Goal: Contribute content: Add original content to the website for others to see

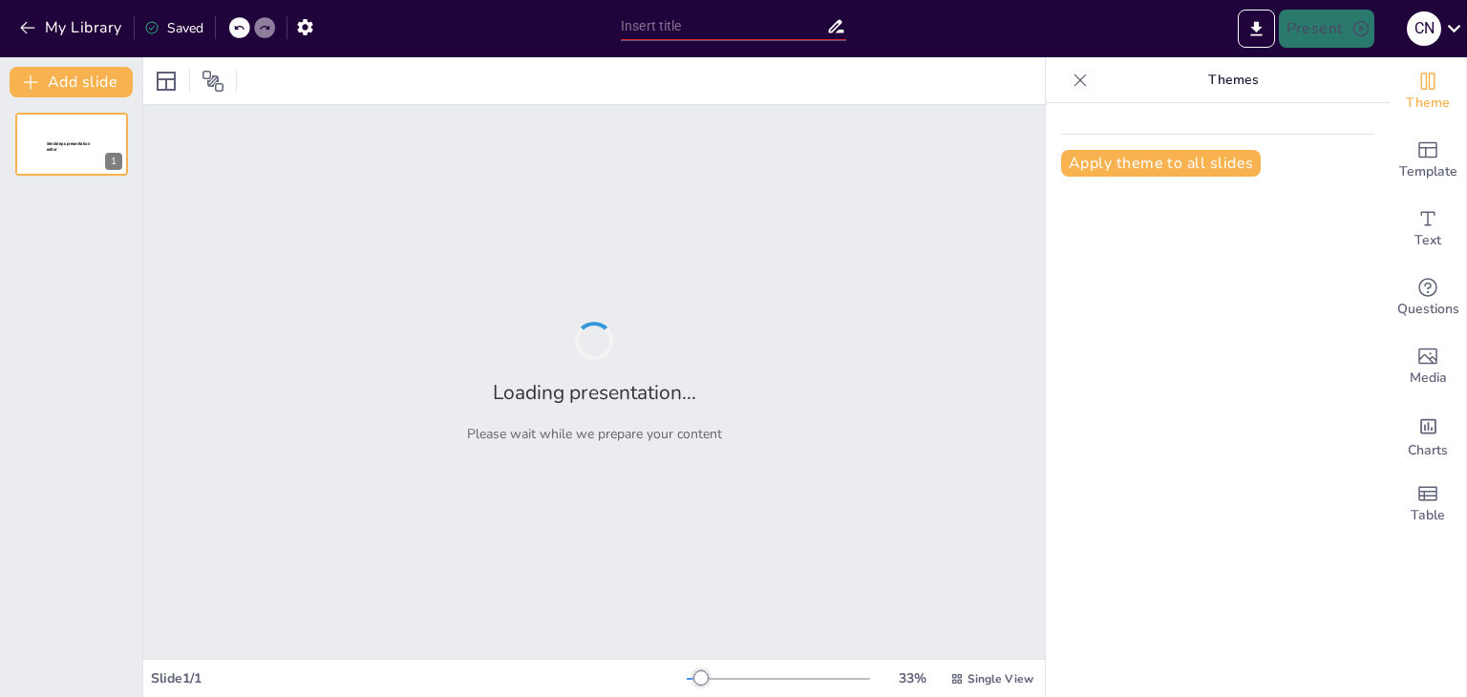
type input "AI in Autonomous Vehicles and Traffic Managment"
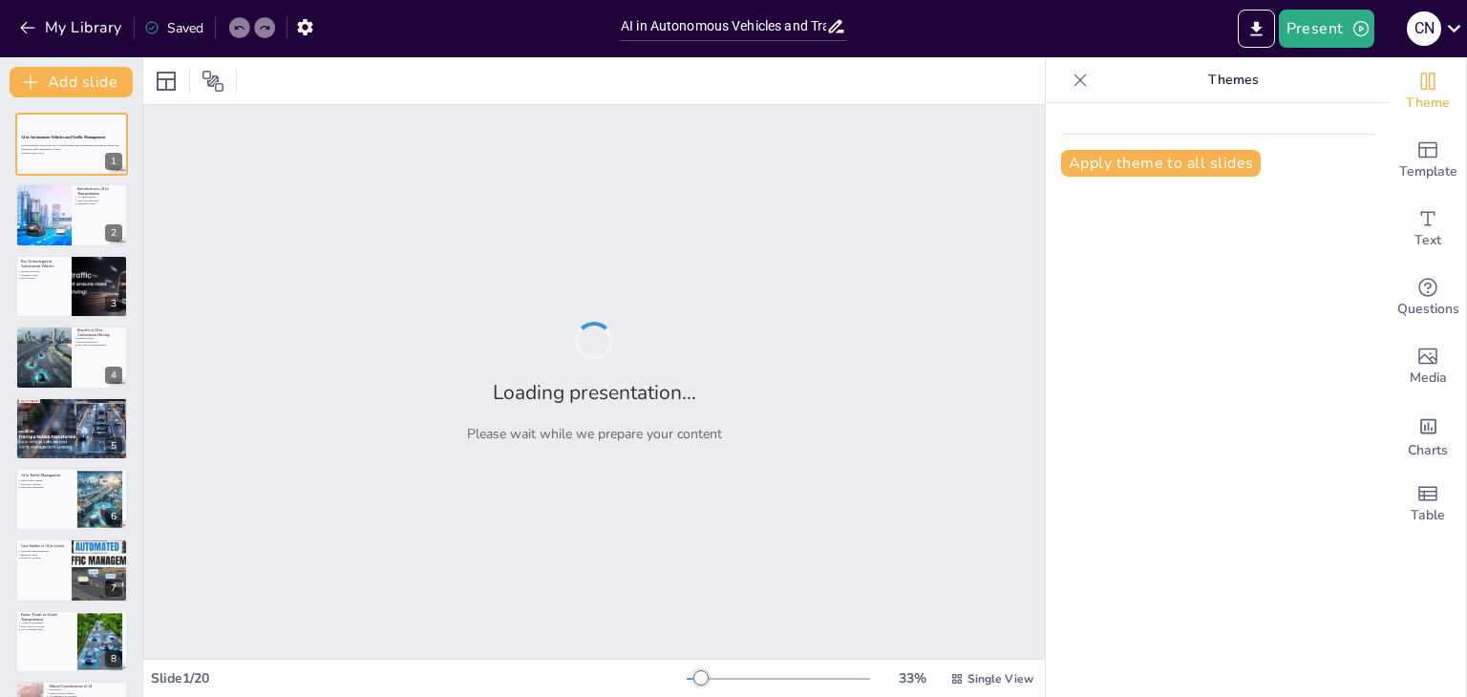
checkbox input "true"
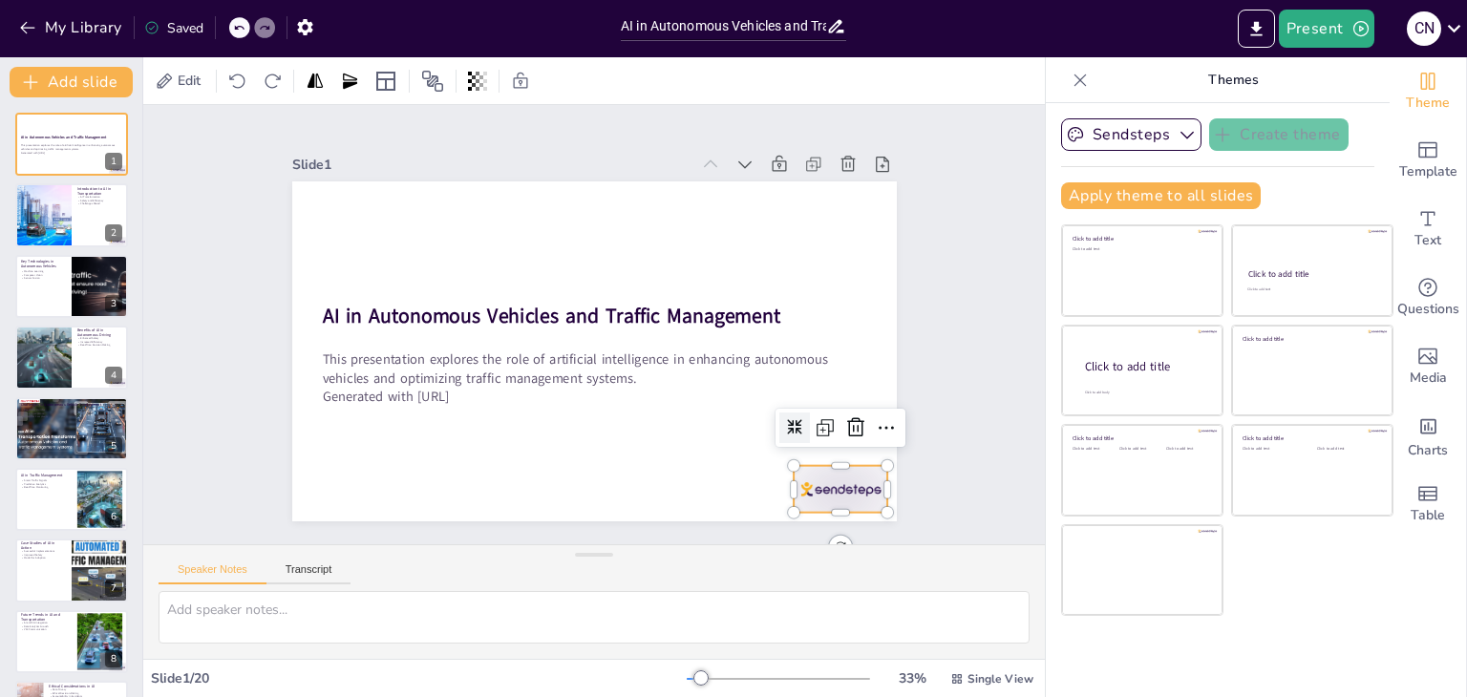
click at [686, 567] on div at bounding box center [636, 618] width 98 height 102
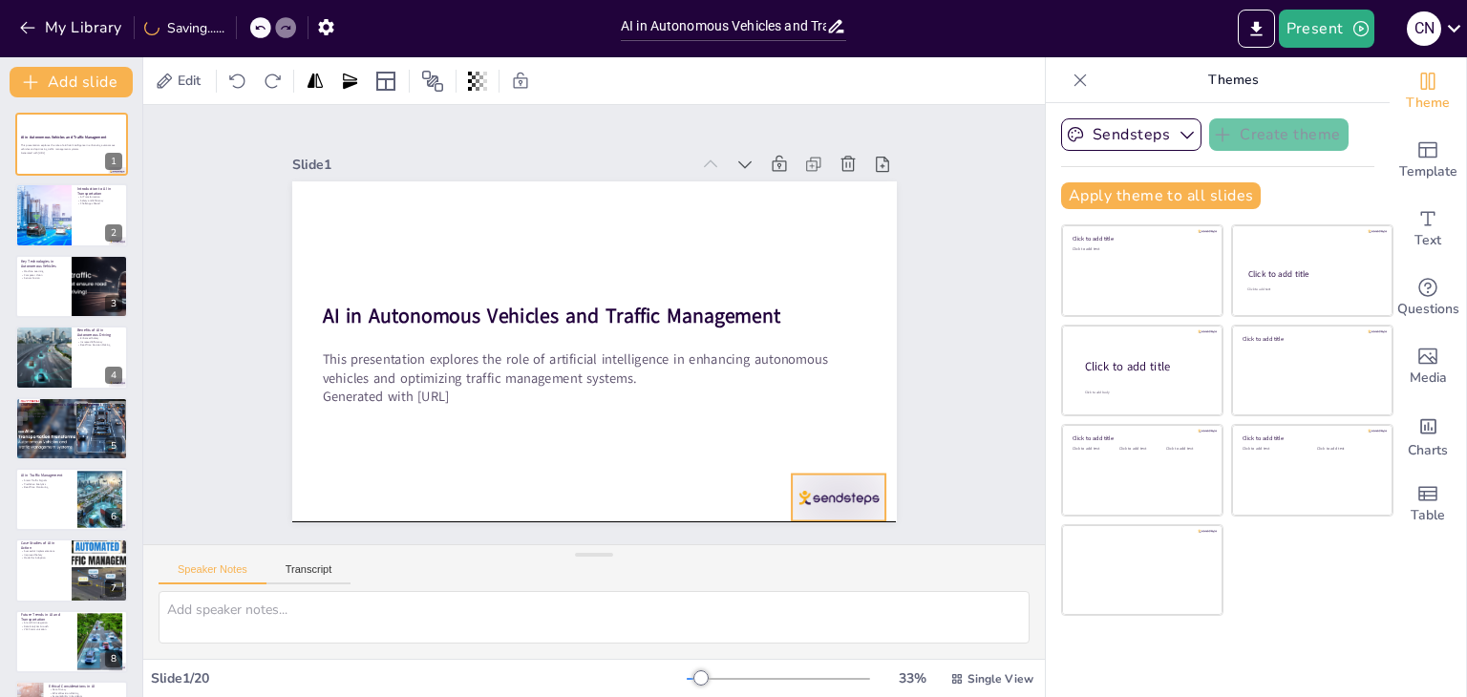
drag, startPoint x: 832, startPoint y: 490, endPoint x: 830, endPoint y: 502, distance: 12.6
click at [678, 571] on div at bounding box center [629, 622] width 98 height 102
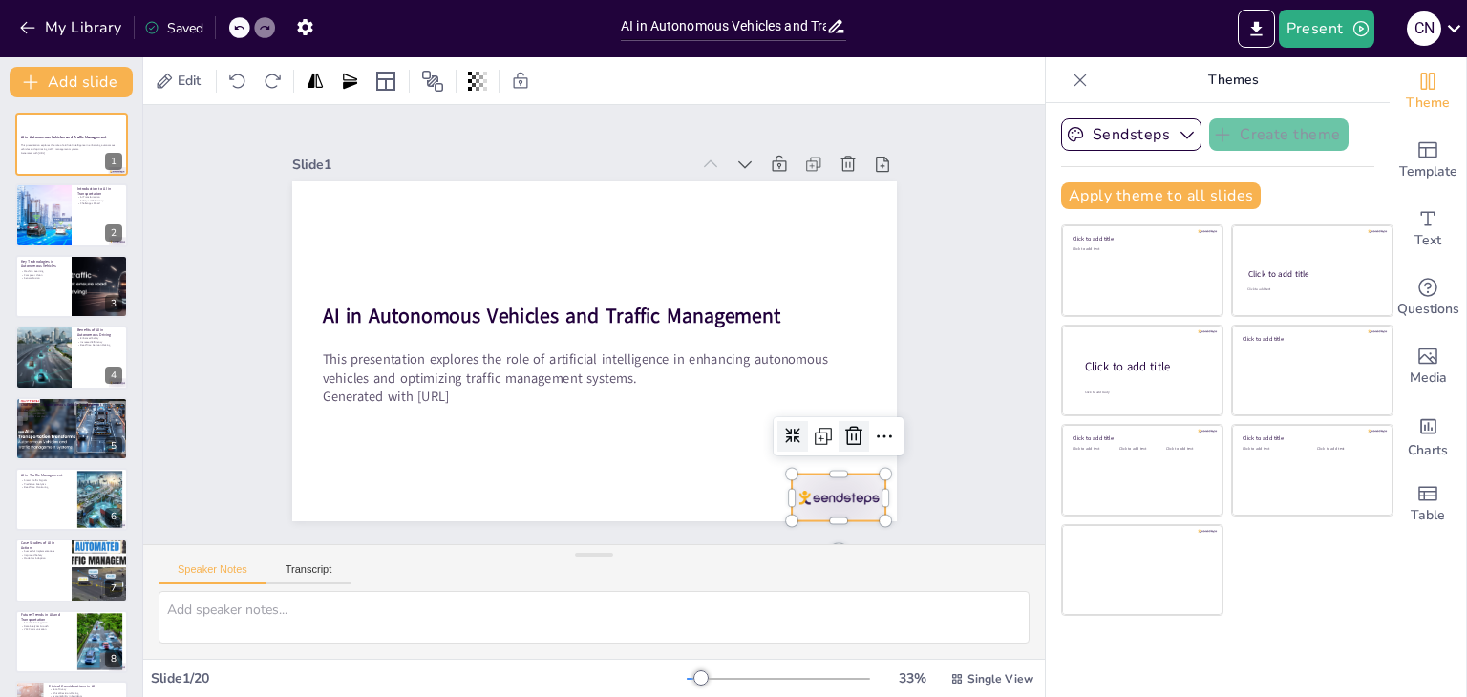
click at [837, 474] on icon at bounding box center [825, 487] width 27 height 27
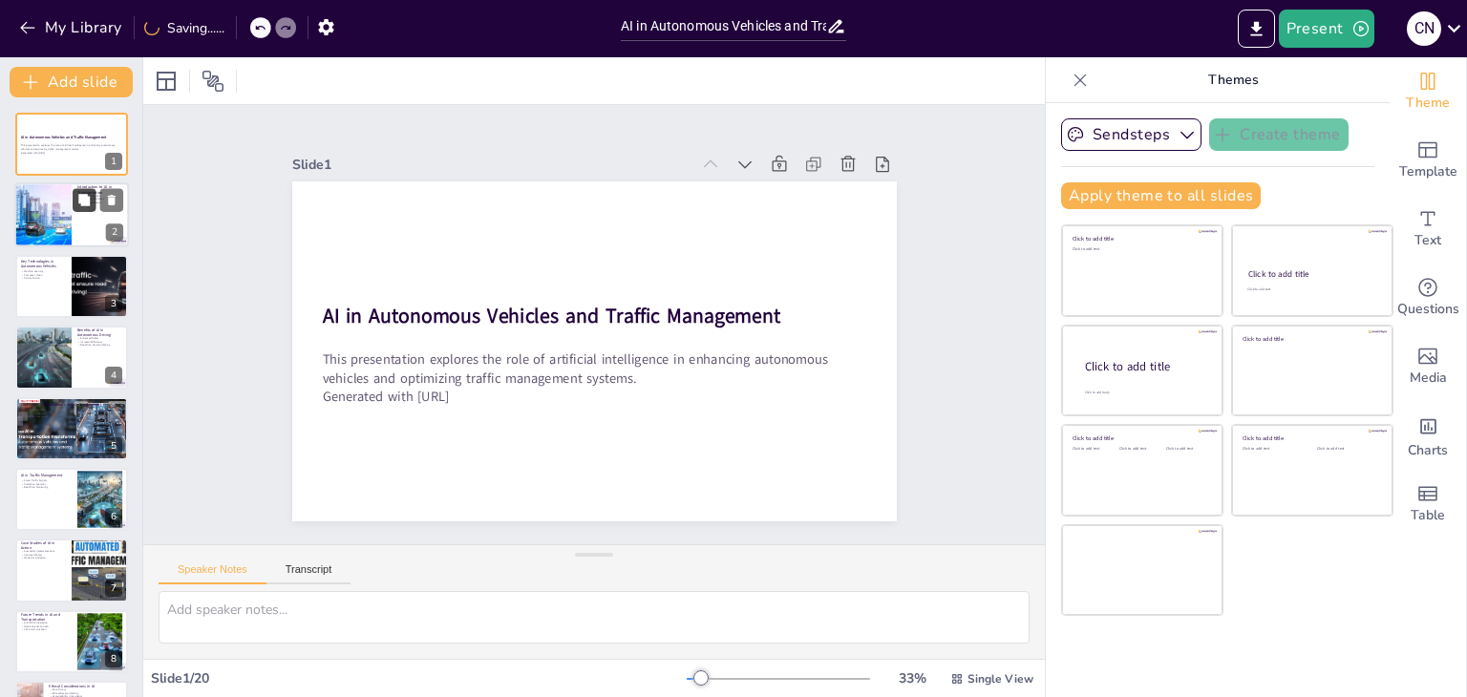
checkbox input "true"
click at [81, 211] on div at bounding box center [71, 215] width 115 height 65
type textarea "AI is fundamentally changing how we approach transportation. By incorporating A…"
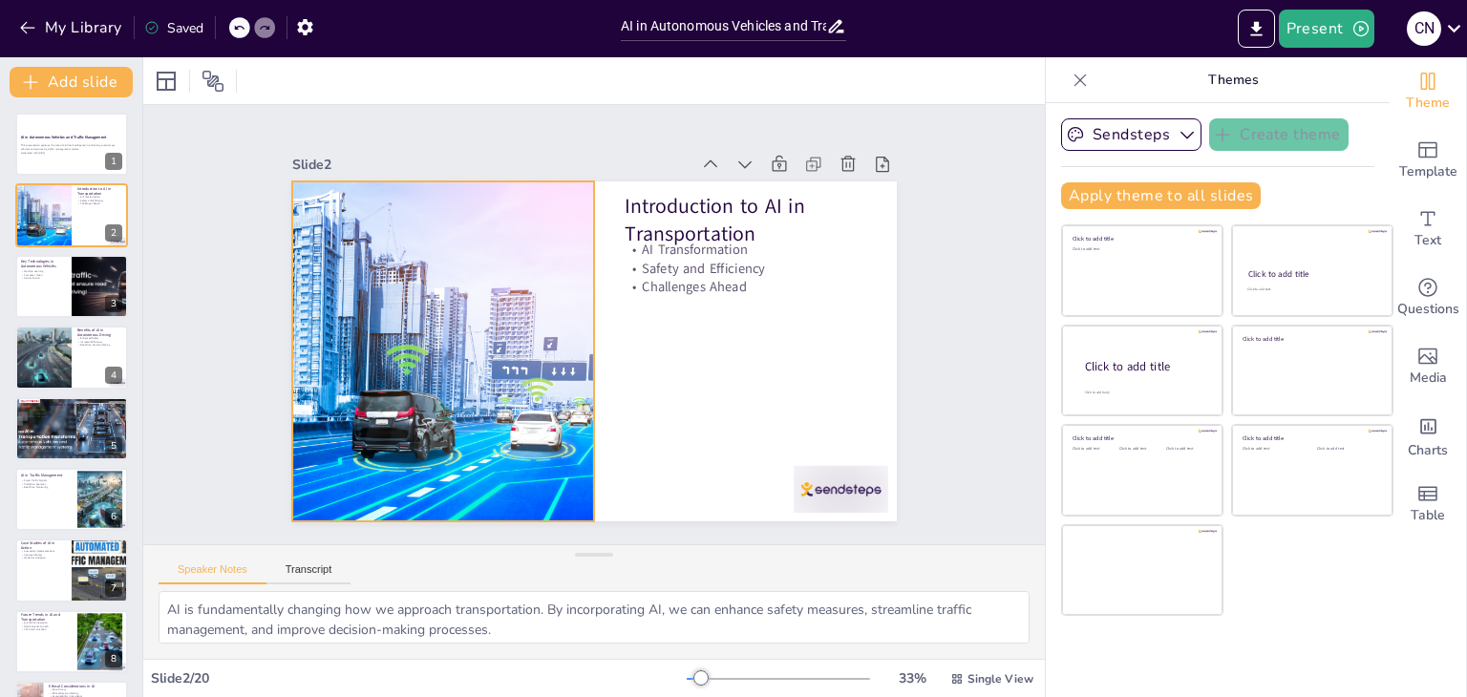
checkbox input "true"
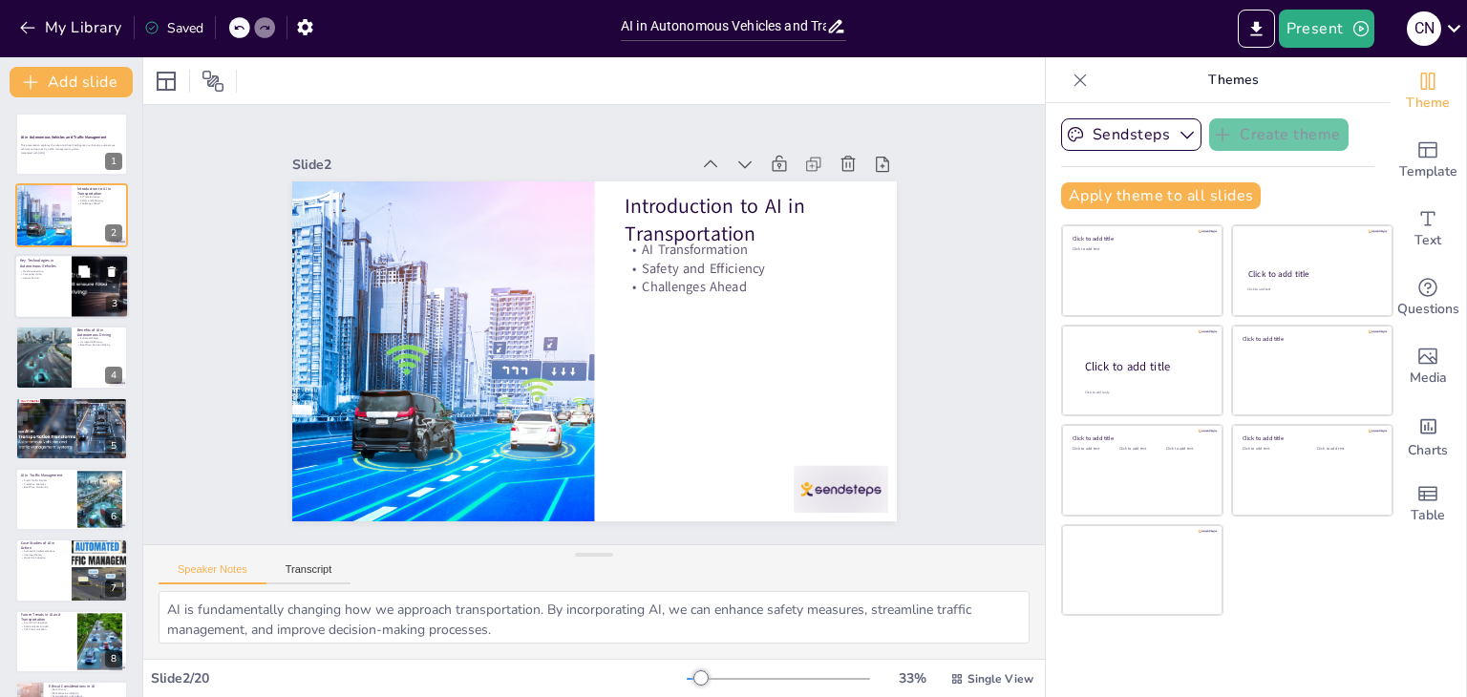
click at [98, 275] on div at bounding box center [98, 271] width 51 height 23
type textarea "Machine learning is a cornerstone of AI in autonomous vehicles, allowing them t…"
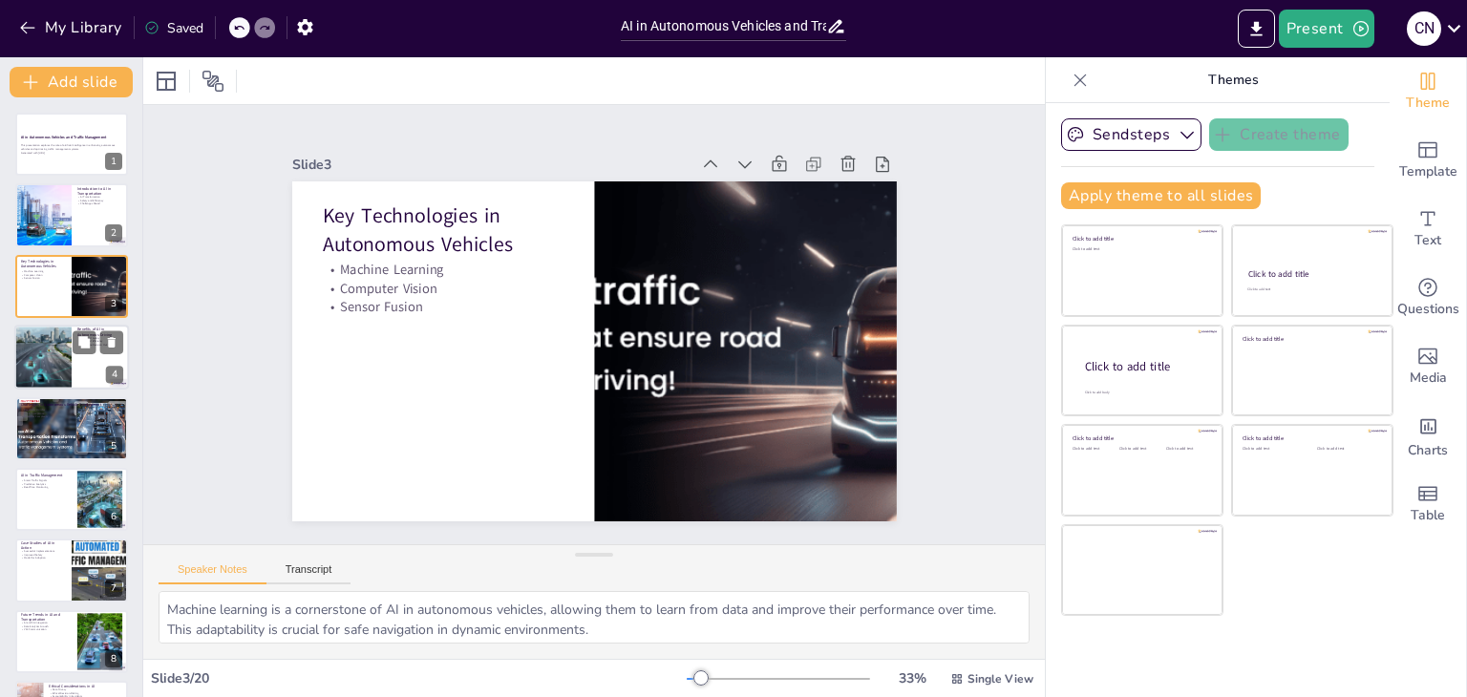
checkbox input "true"
click at [19, 356] on div at bounding box center [43, 357] width 86 height 65
type textarea "One of the primary benefits of AI in autonomous driving is the significant redu…"
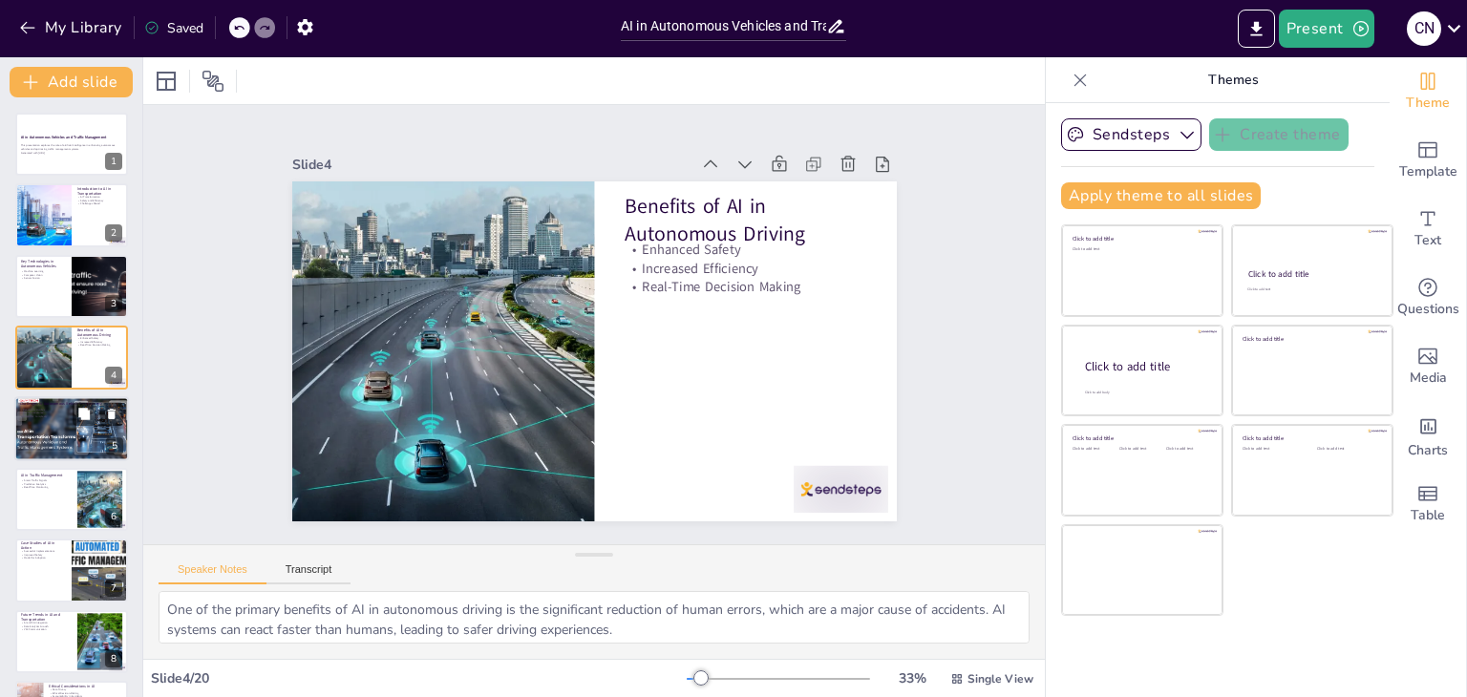
checkbox input "true"
click at [52, 444] on div at bounding box center [71, 428] width 115 height 70
type textarea "Regulatory hurdles pose a significant challenge in the deployment of autonomous…"
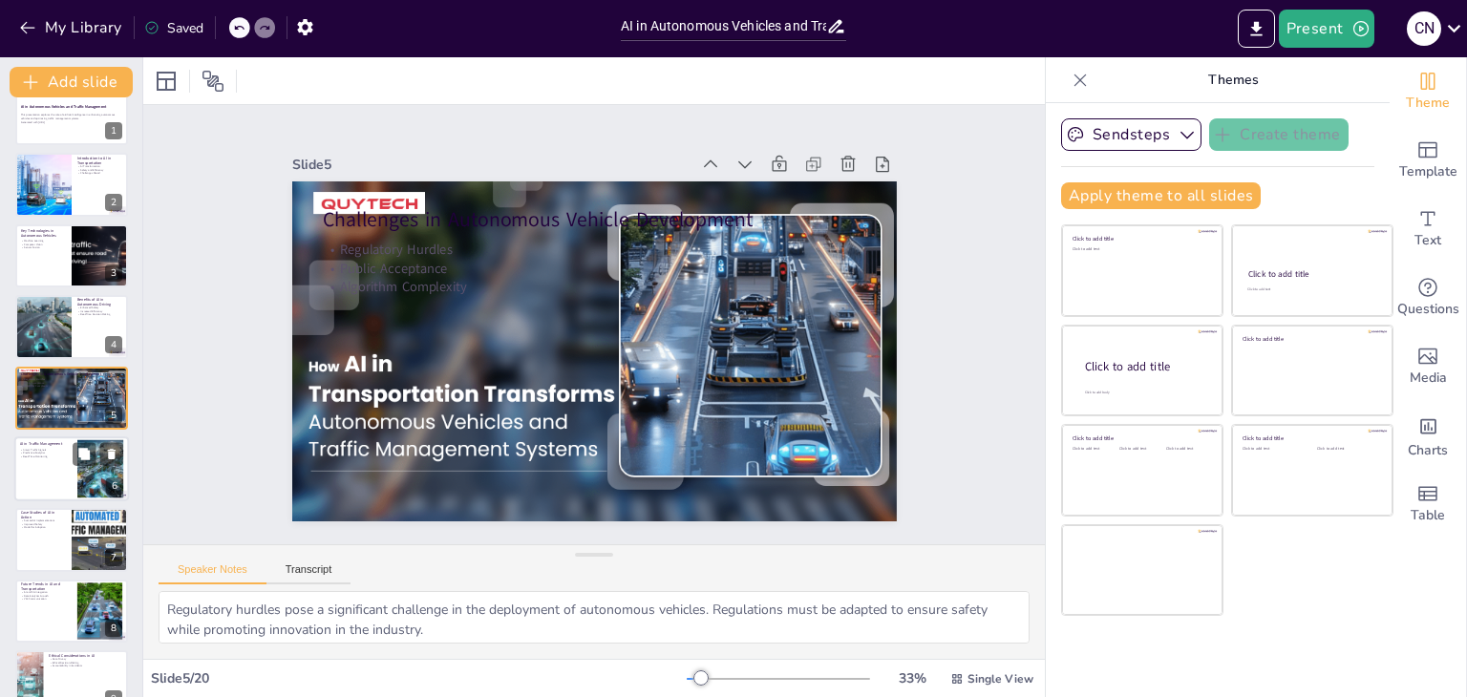
checkbox input "true"
click at [58, 491] on div at bounding box center [71, 468] width 115 height 65
type textarea "Smart traffic signals utilize AI to adjust their timings based on real-time tra…"
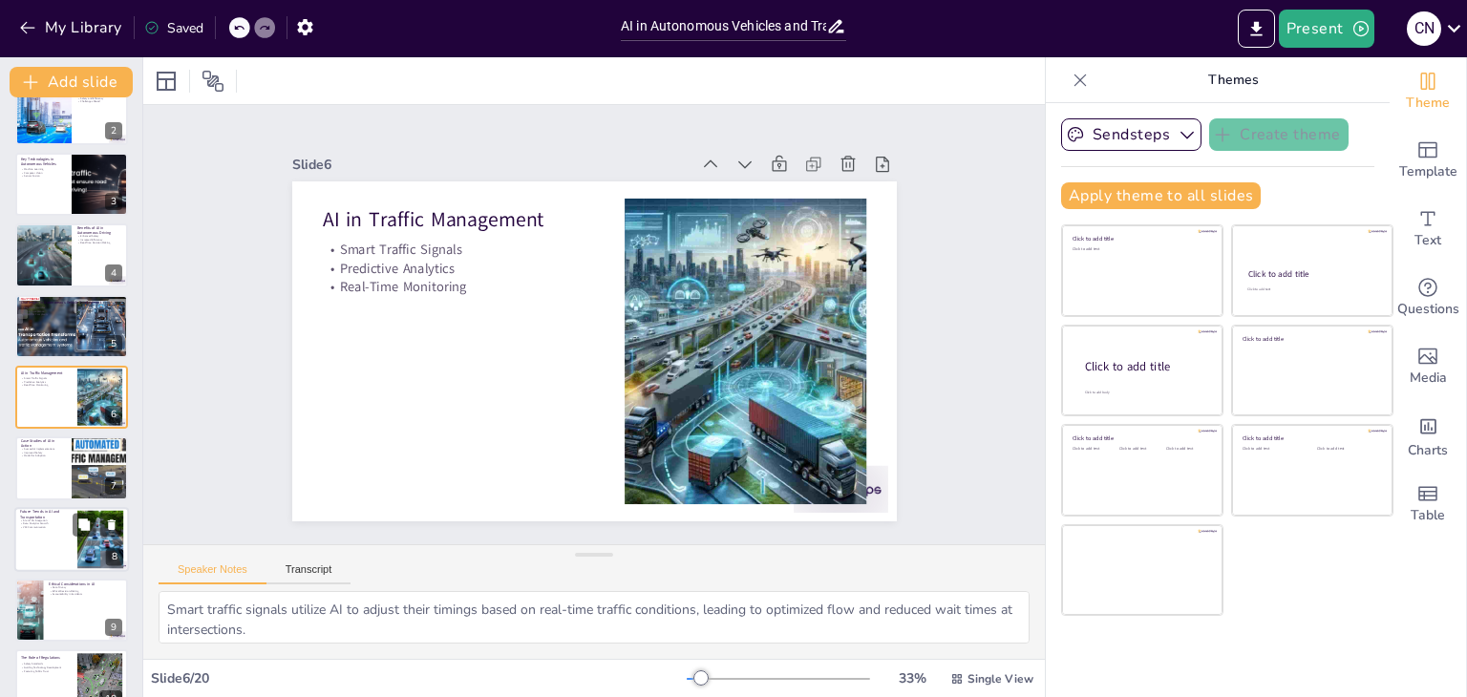
checkbox input "true"
click at [65, 547] on div at bounding box center [71, 539] width 115 height 65
type textarea "The integration of AI with 5G technology will enable faster data transmission, …"
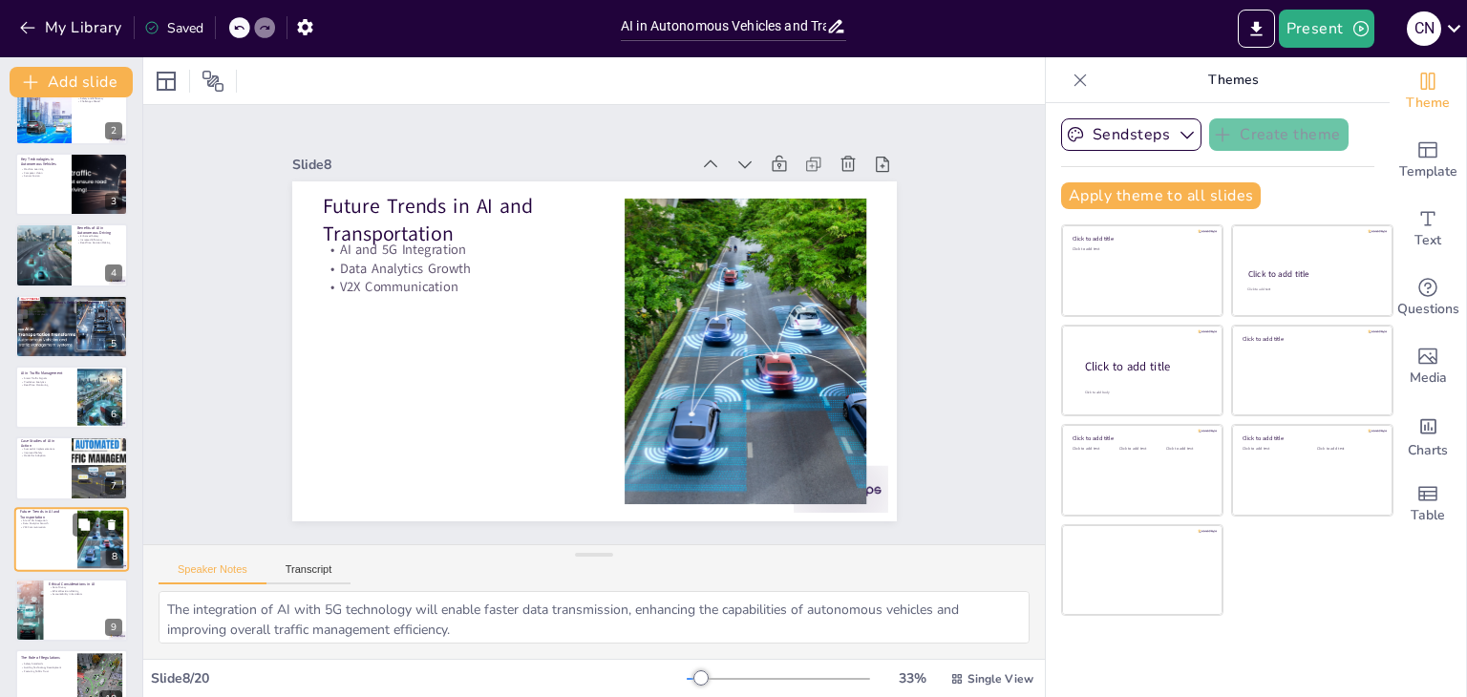
scroll to position [244, 0]
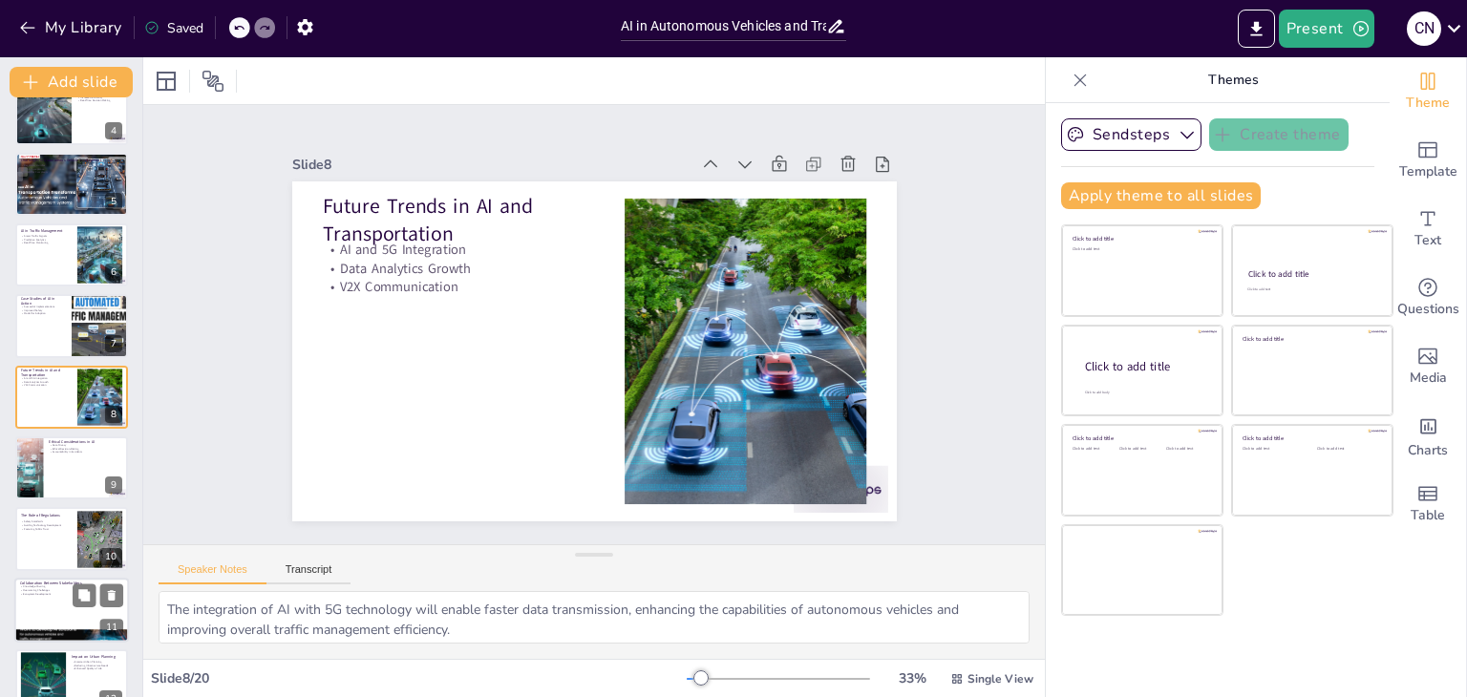
checkbox input "true"
click at [68, 621] on div at bounding box center [71, 610] width 115 height 65
type textarea "Knowledge sharing among stakeholders is vital for advancing AI technology in tr…"
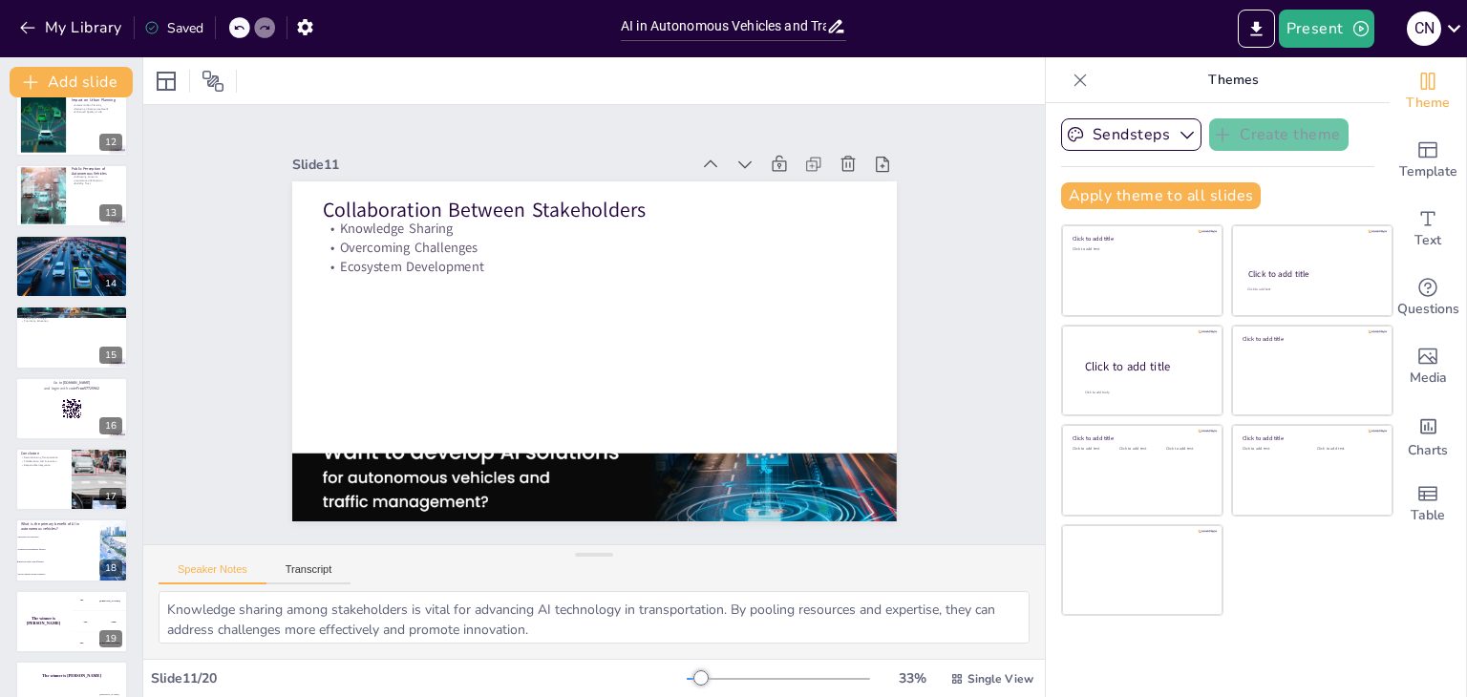
scroll to position [843, 0]
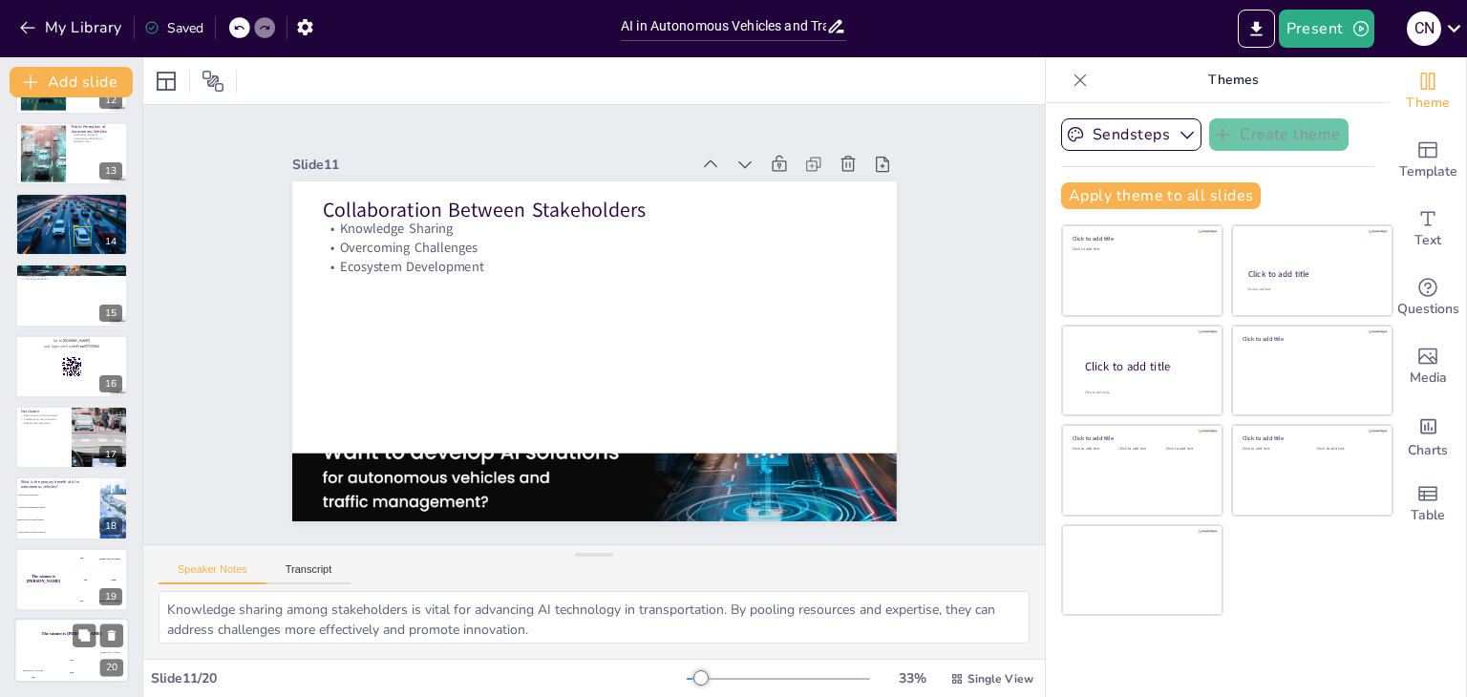
checkbox input "true"
click at [38, 651] on div "Hasan 100" at bounding box center [33, 667] width 38 height 32
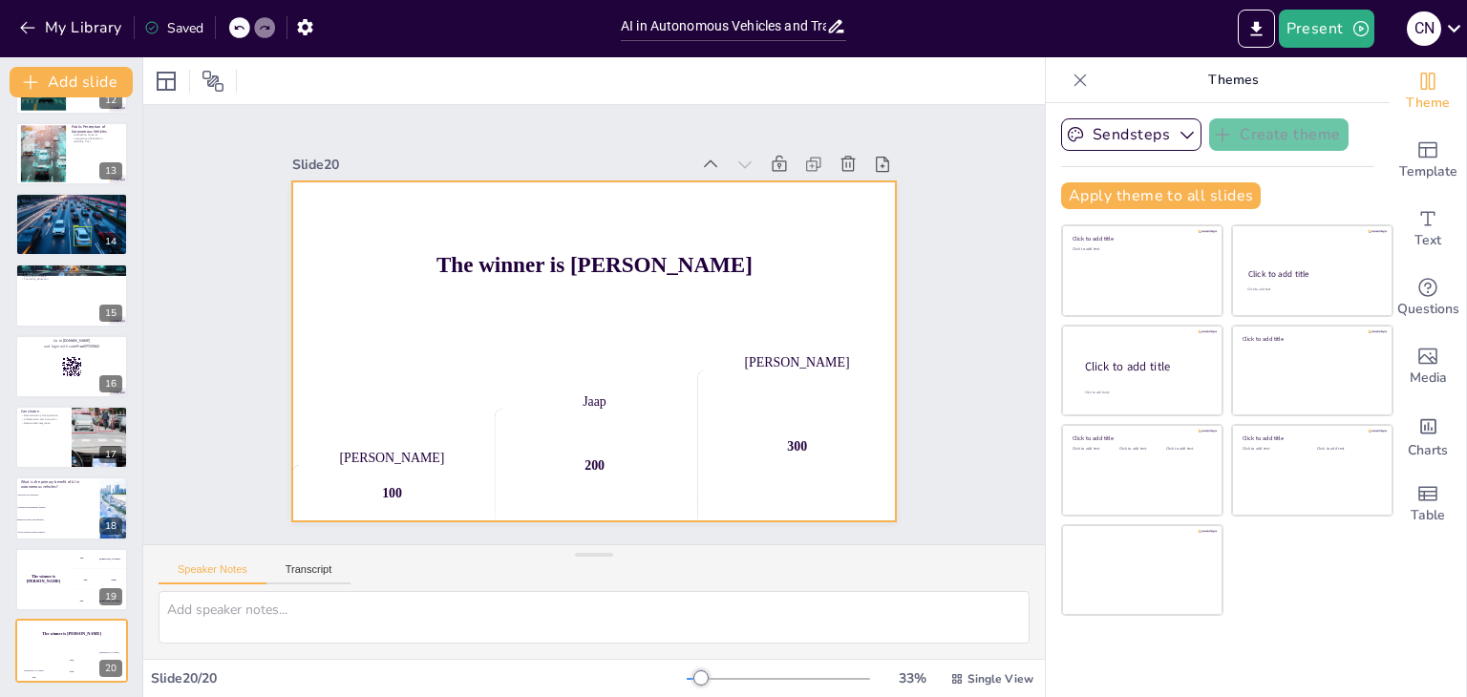
checkbox input "true"
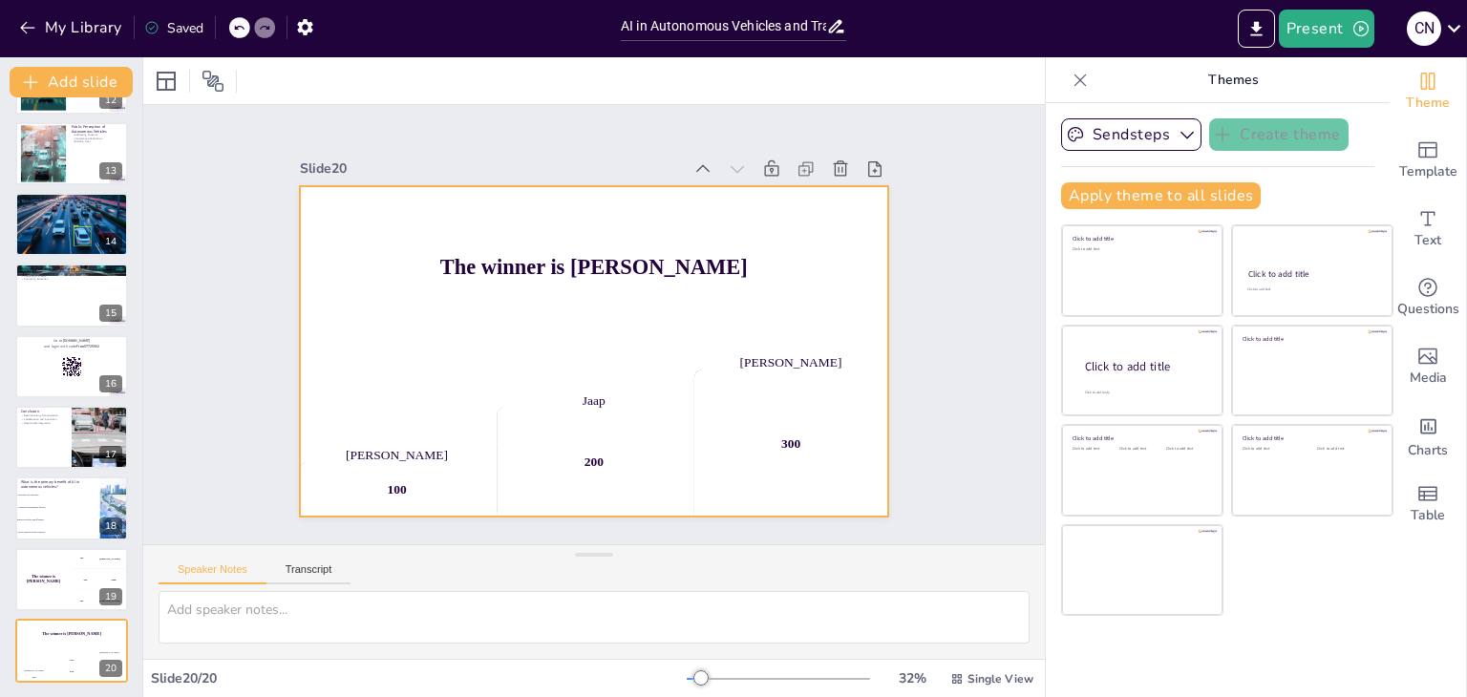
checkbox input "true"
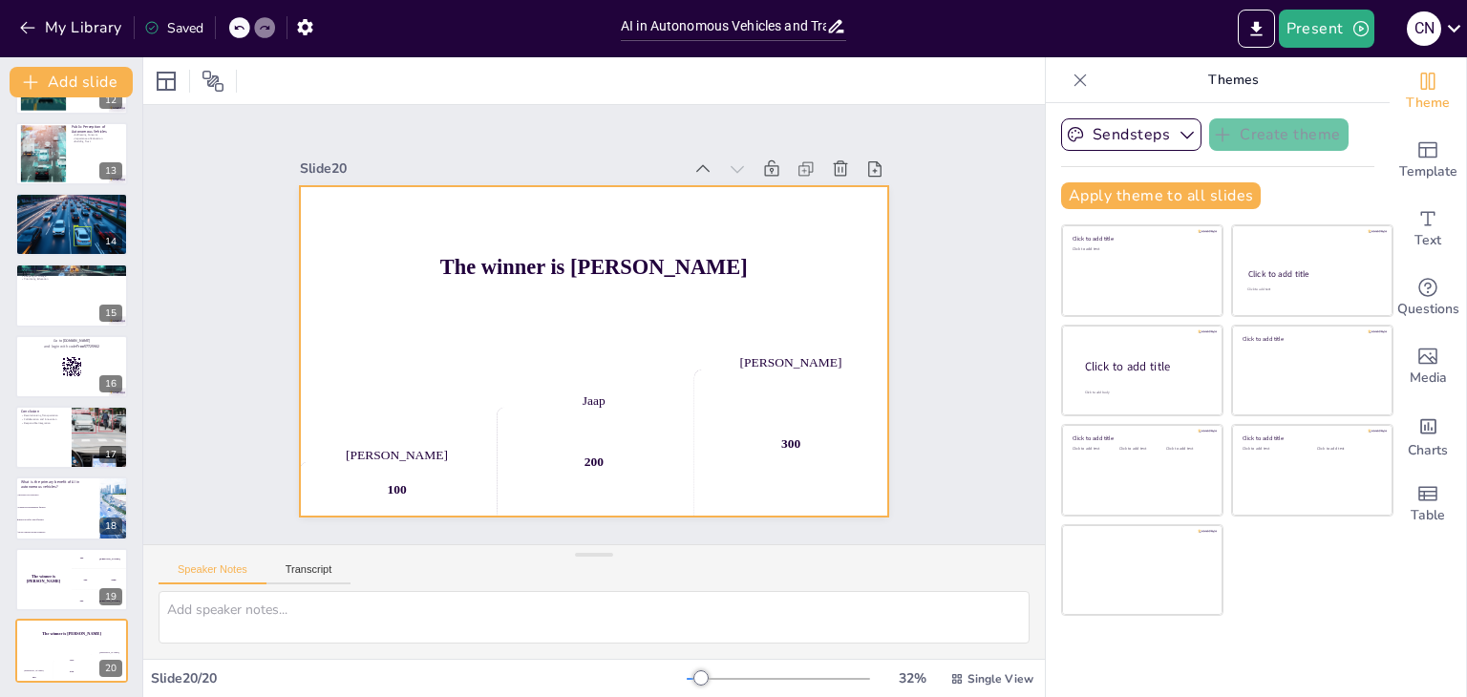
checkbox input "true"
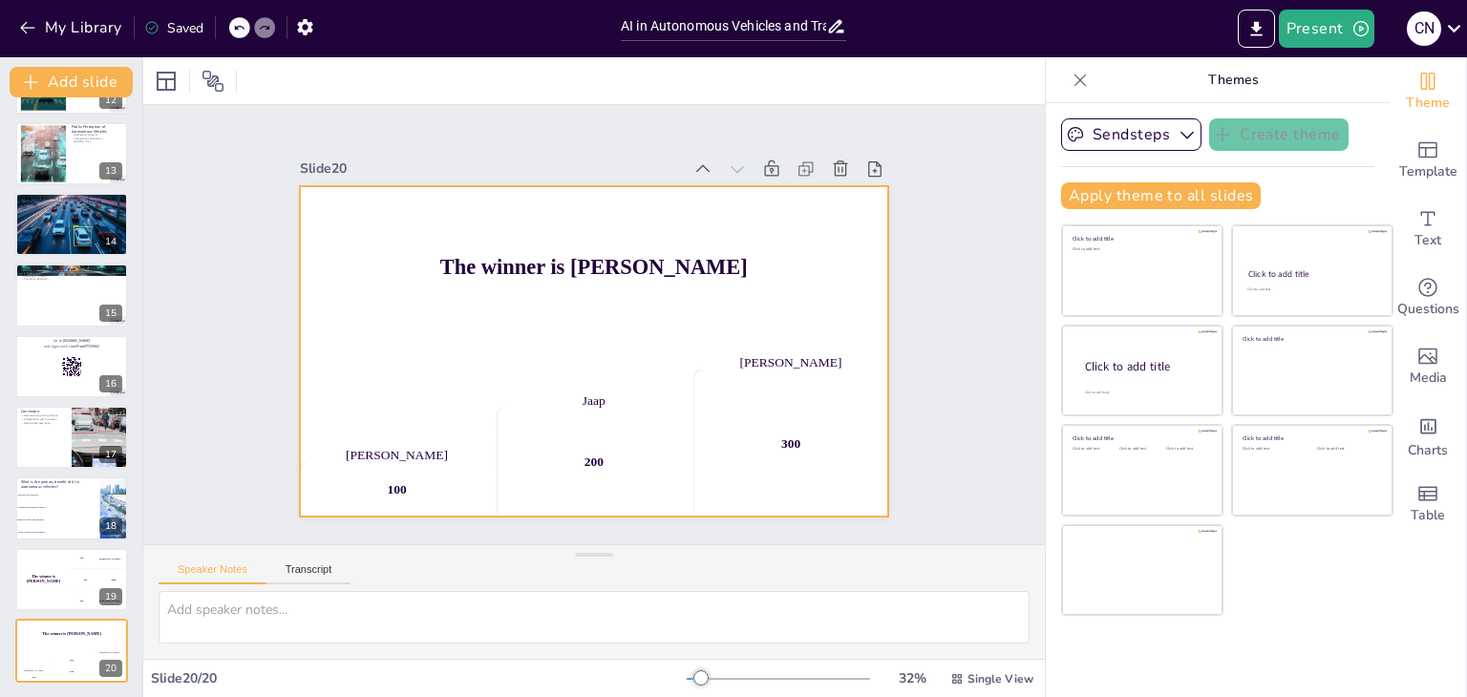
checkbox input "true"
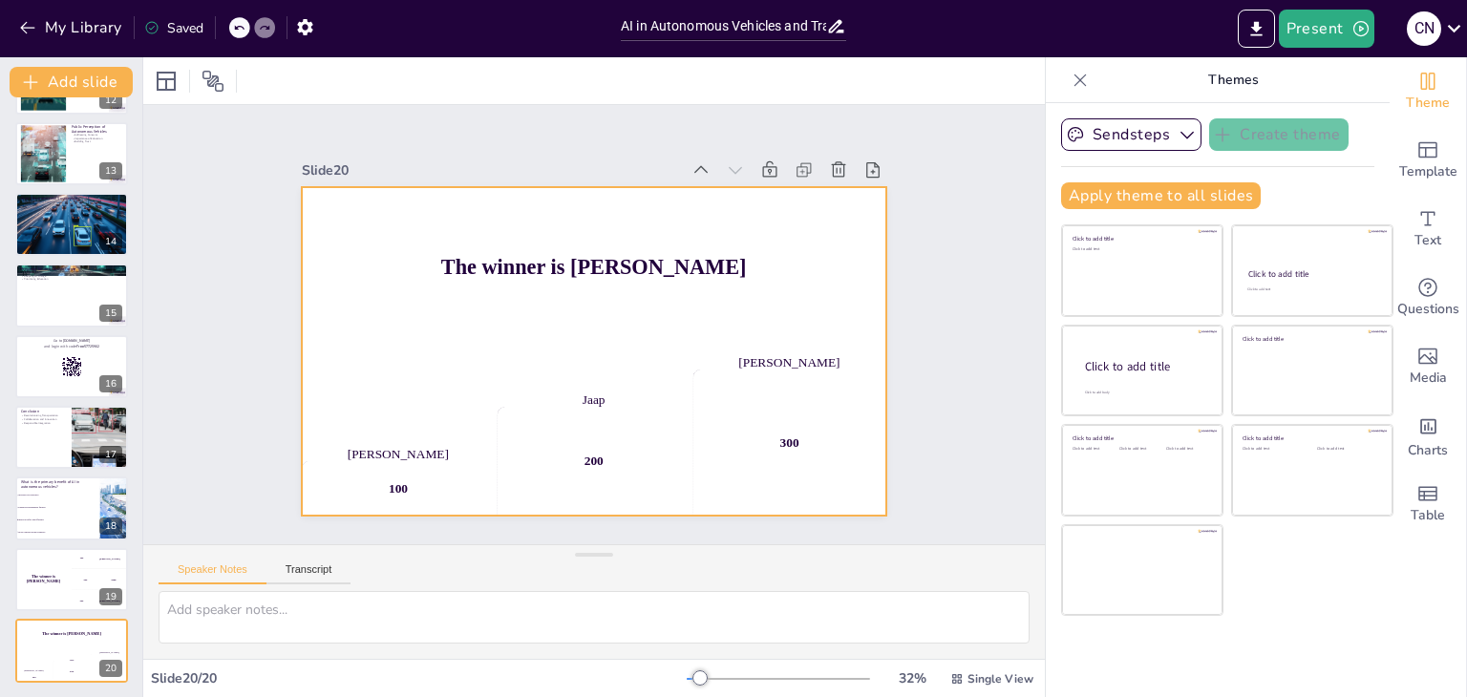
checkbox input "true"
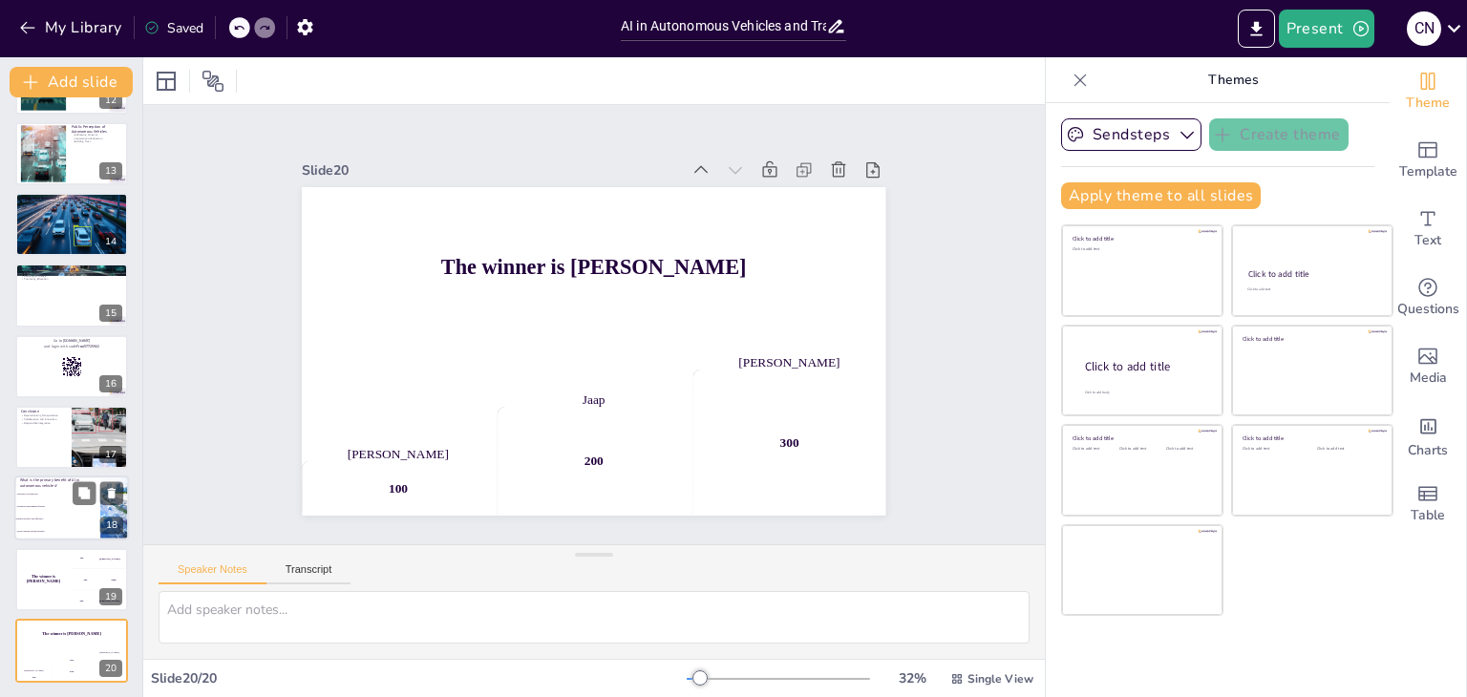
checkbox input "true"
click at [65, 489] on li "Increased cost reduction" at bounding box center [57, 495] width 86 height 12
type textarea "The correct answer is "Improved safety and efficiency," as highlighted in the s…"
checkbox input "true"
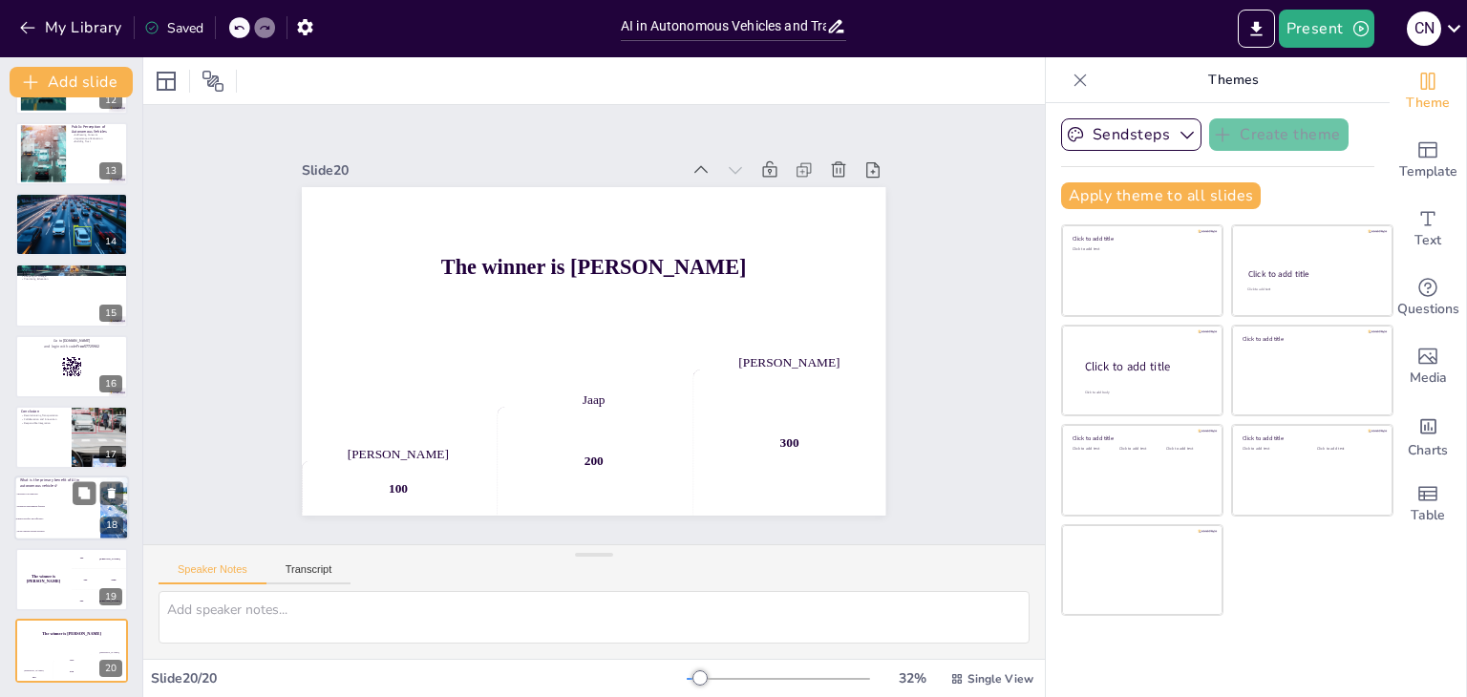
checkbox input "true"
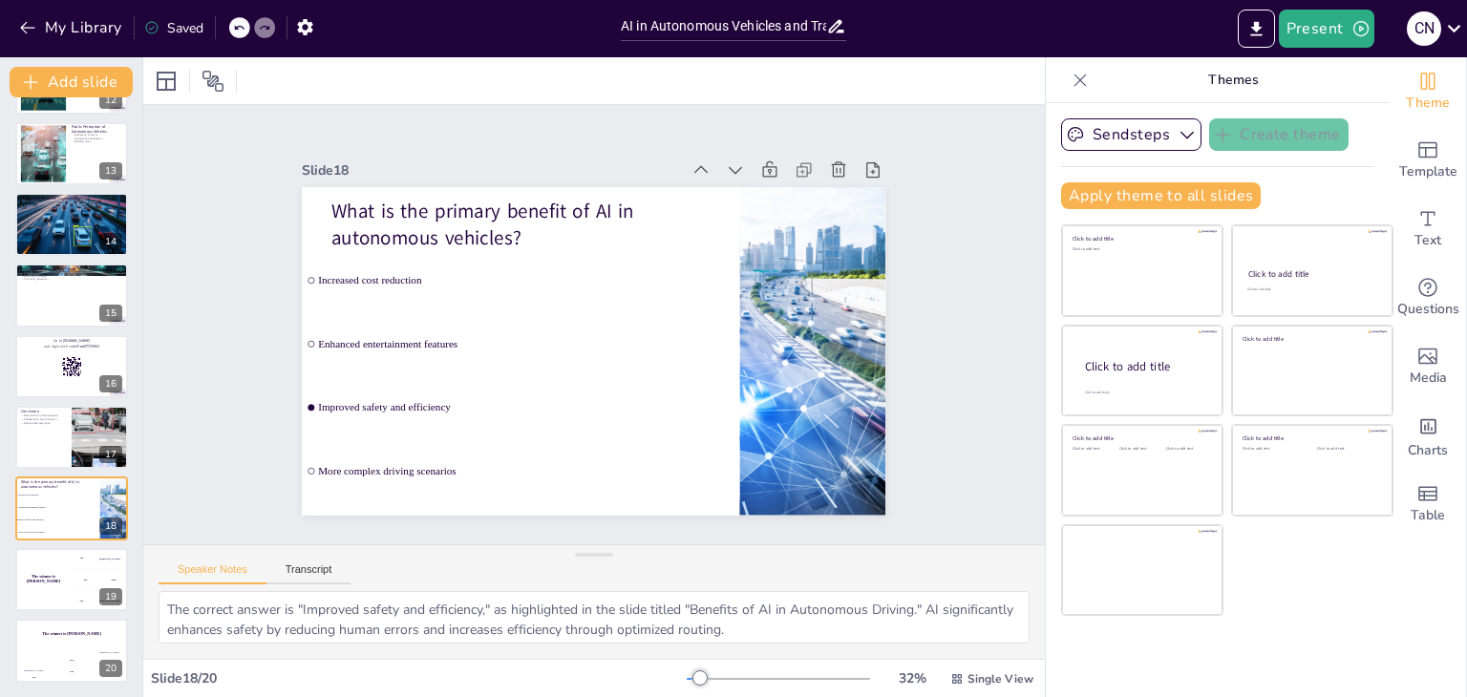
checkbox input "true"
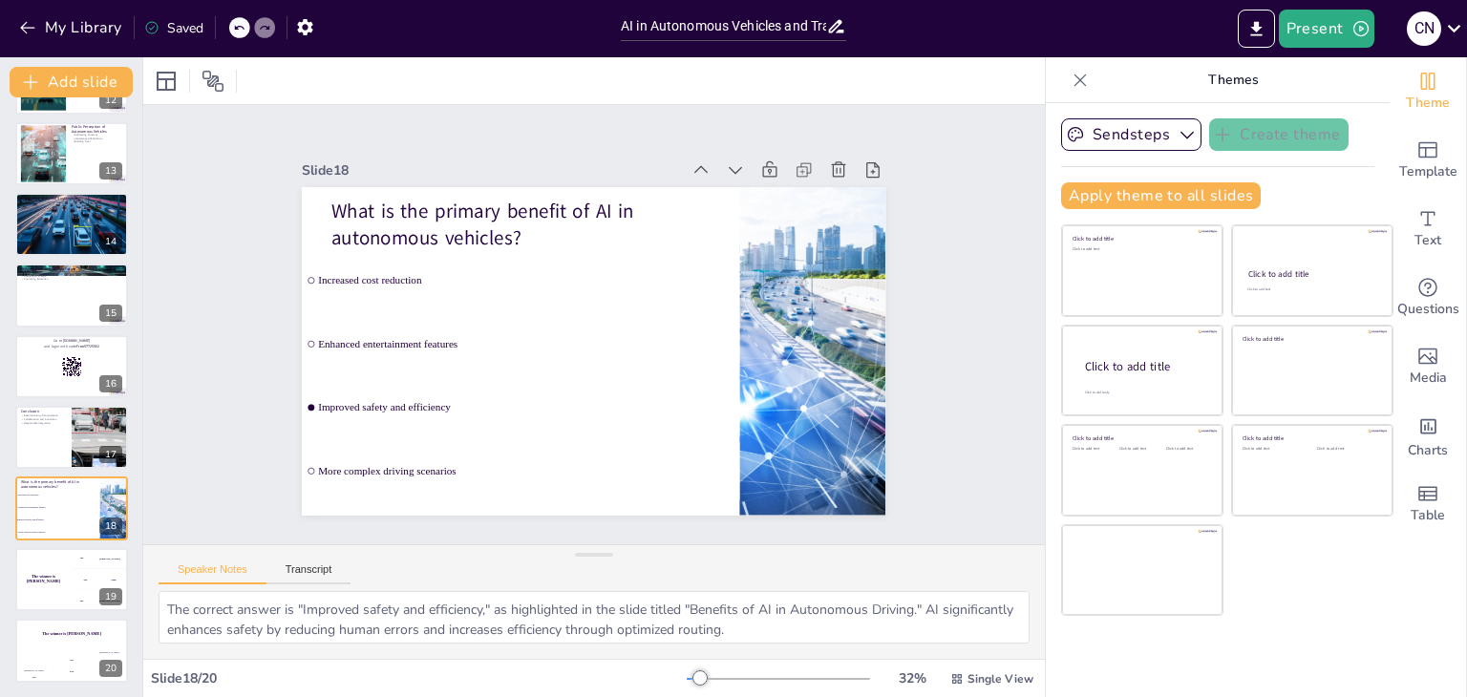
checkbox input "true"
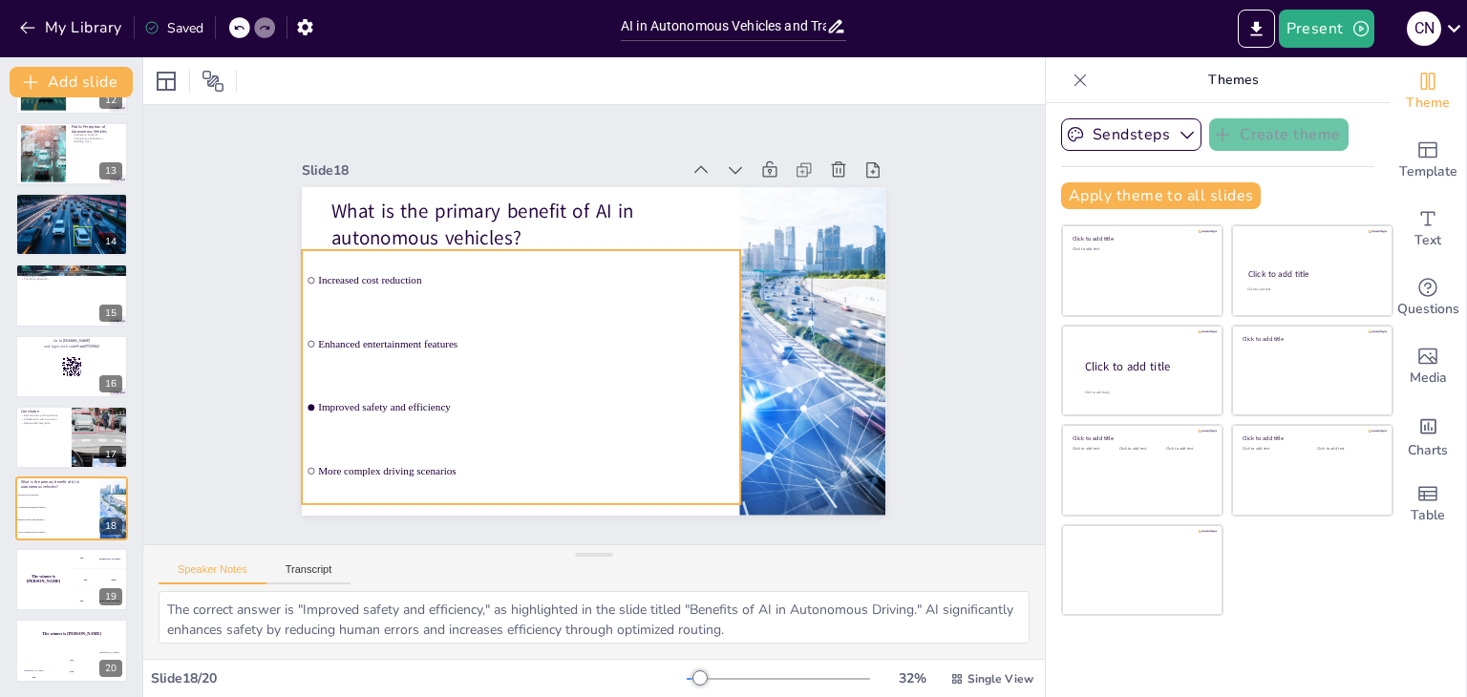
checkbox input "true"
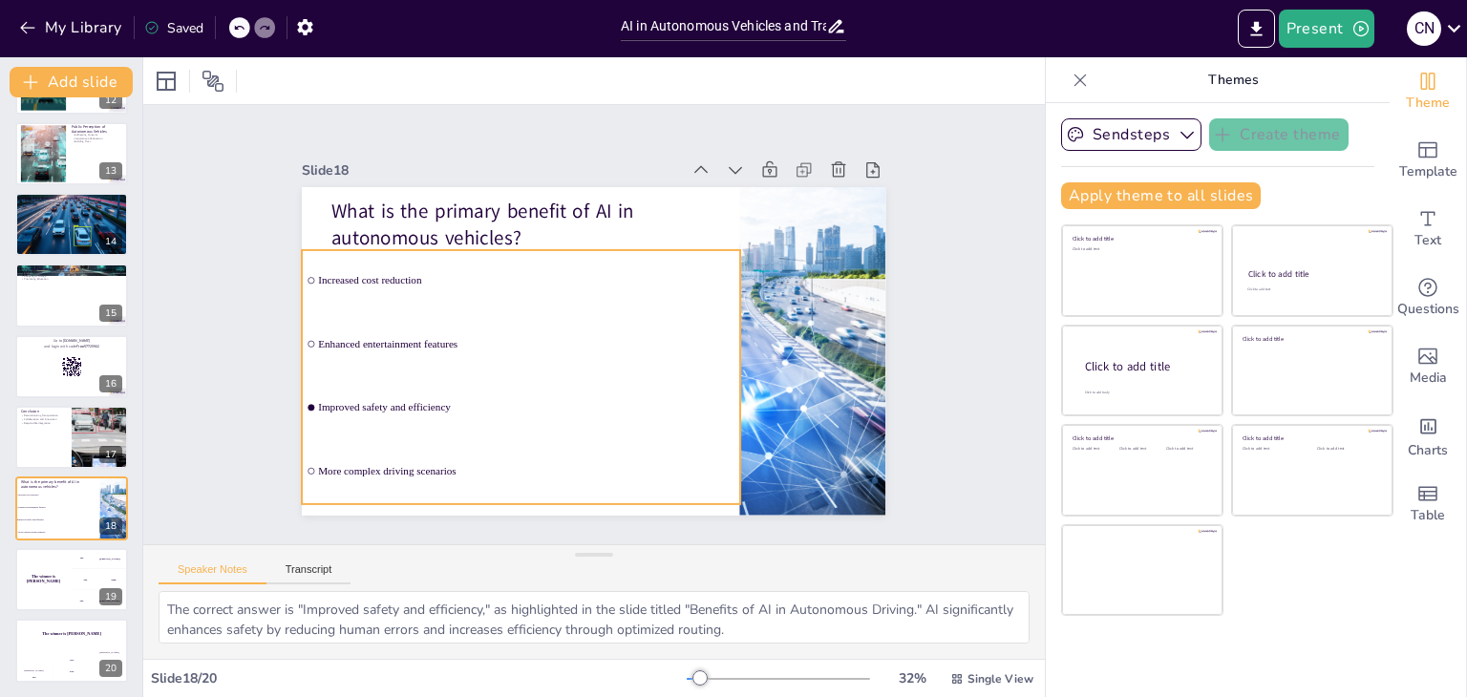
checkbox input "true"
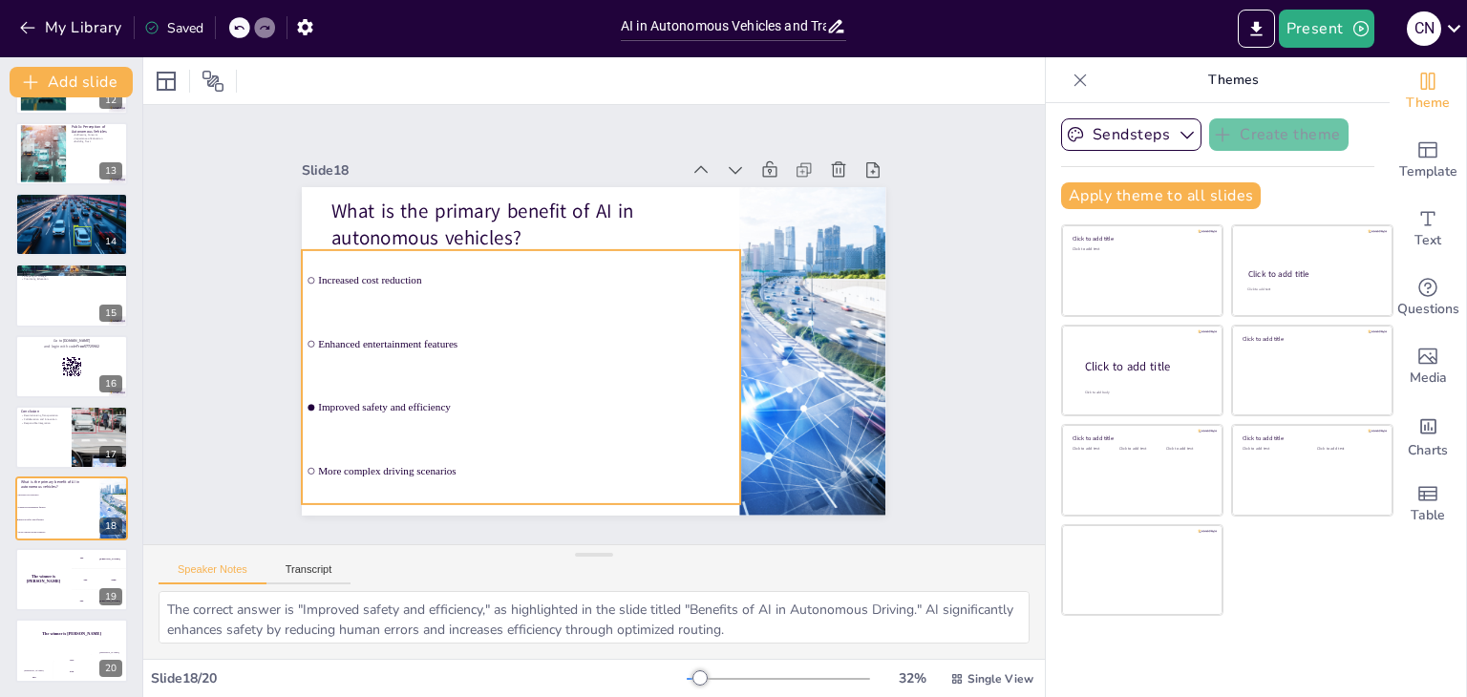
checkbox input "true"
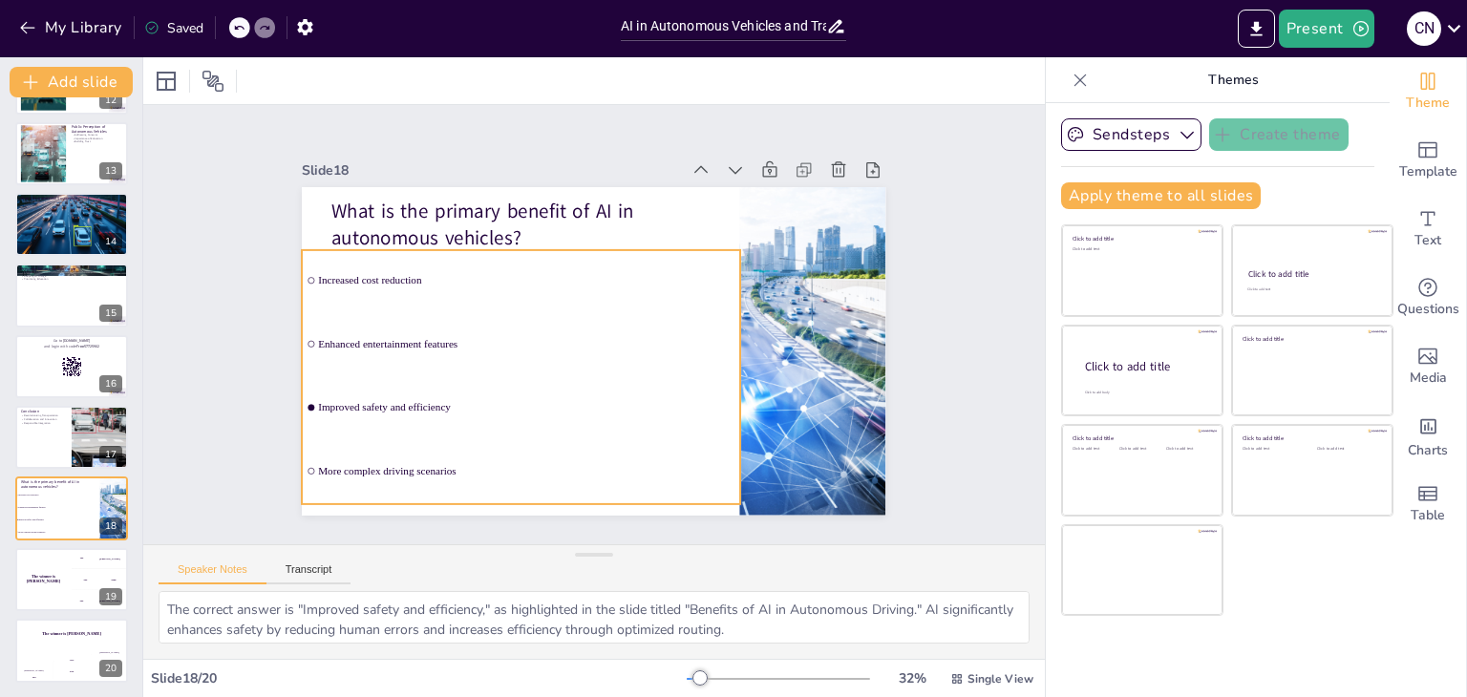
checkbox input "true"
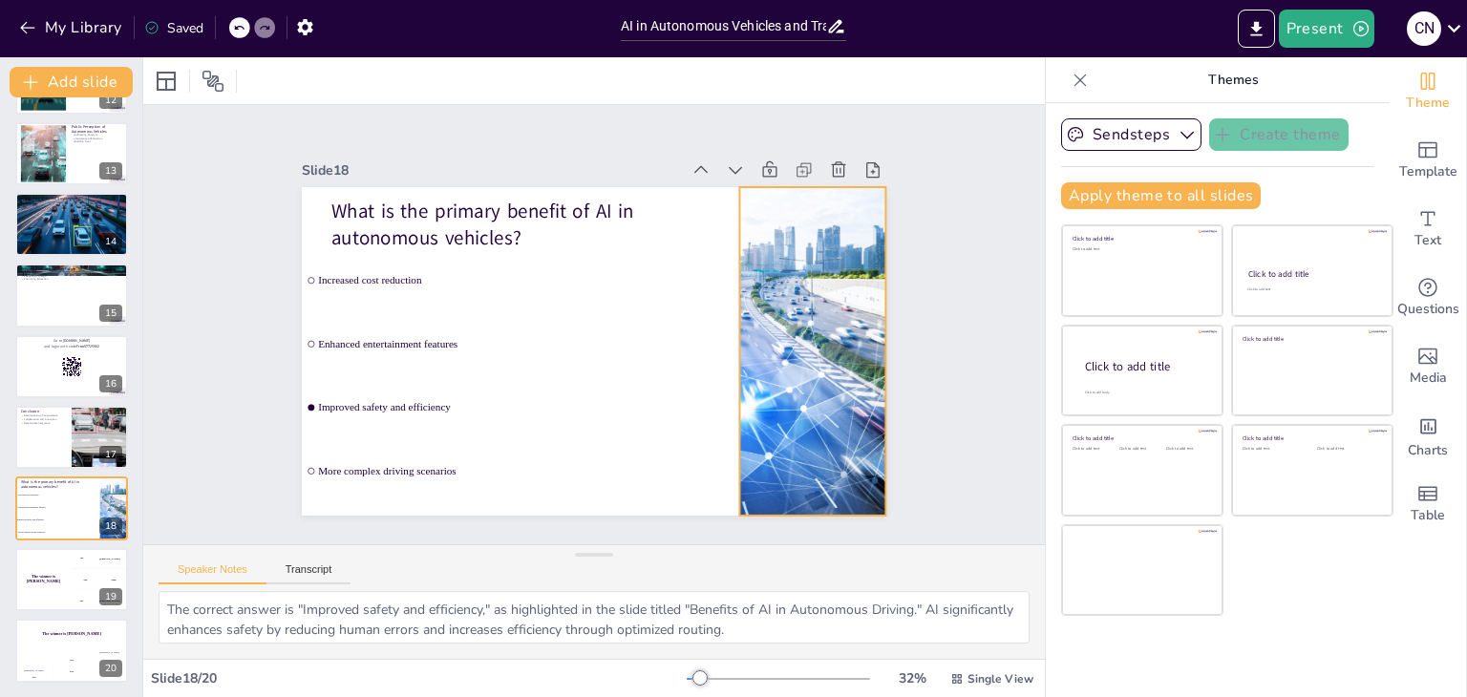
checkbox input "true"
click at [830, 29] on icon at bounding box center [836, 26] width 15 height 13
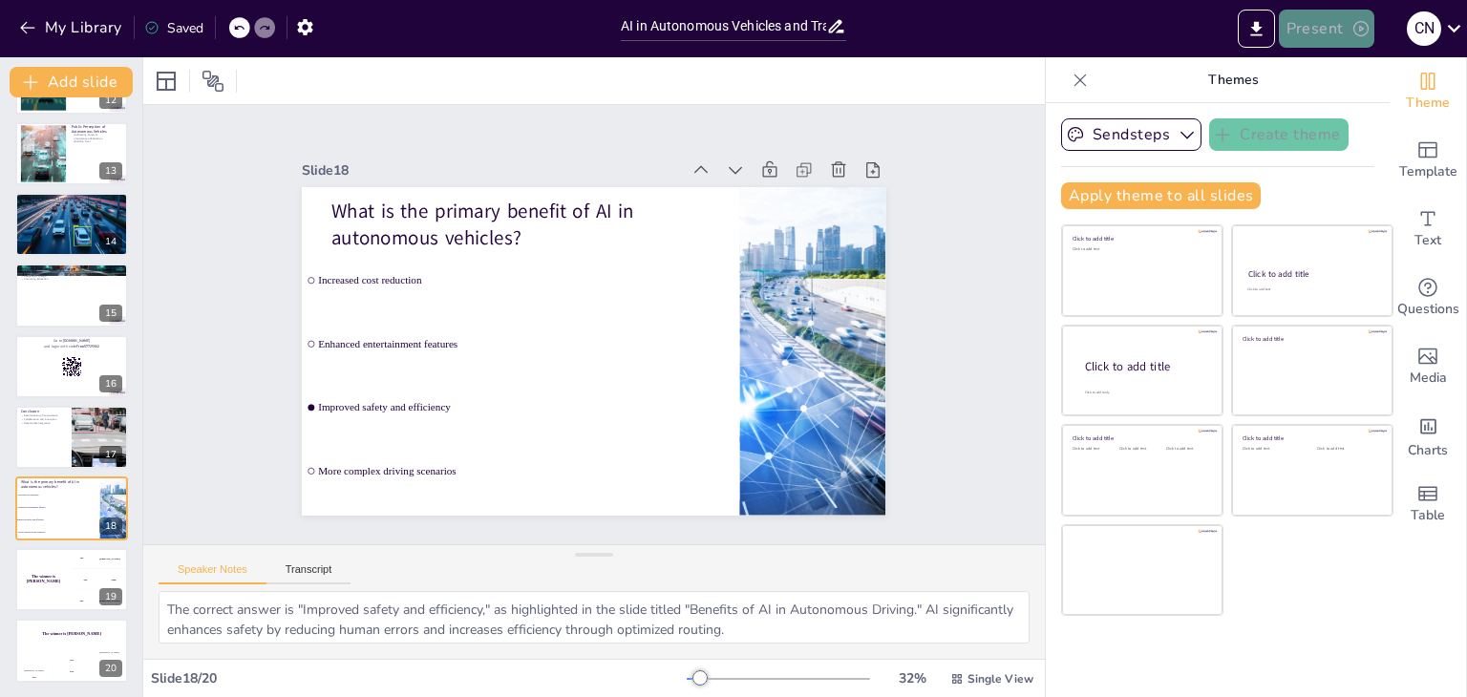
click at [1362, 16] on button "Present" at bounding box center [1326, 29] width 95 height 38
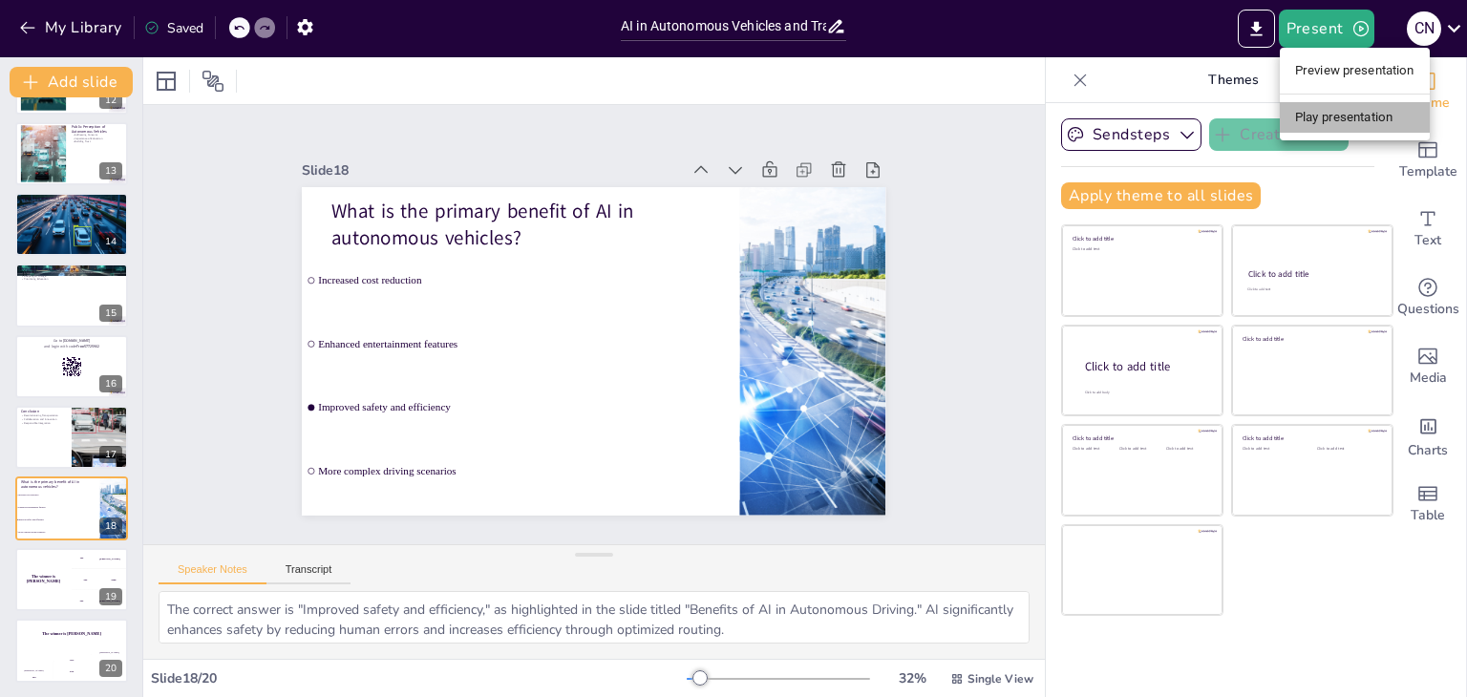
click at [1321, 106] on li "Play presentation" at bounding box center [1354, 117] width 150 height 31
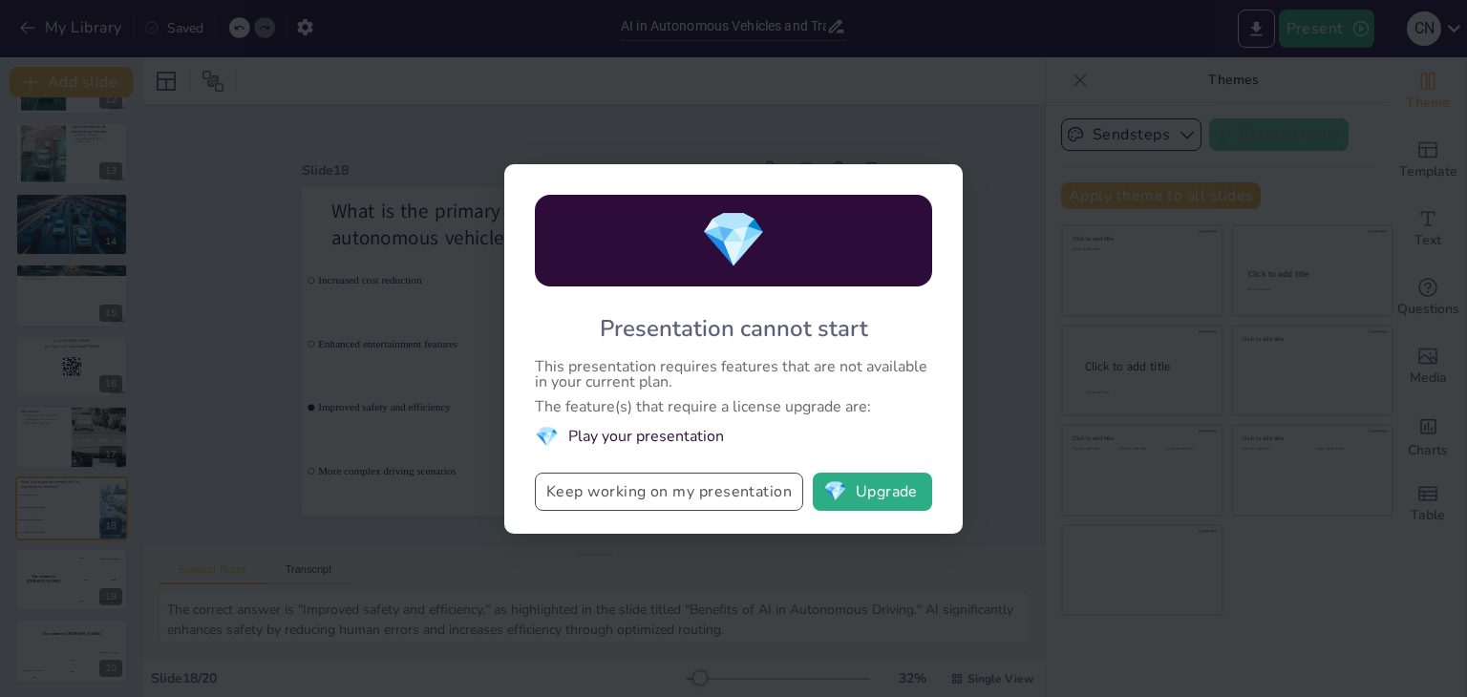
click at [710, 501] on button "Keep working on my presentation" at bounding box center [669, 492] width 268 height 38
checkbox input "true"
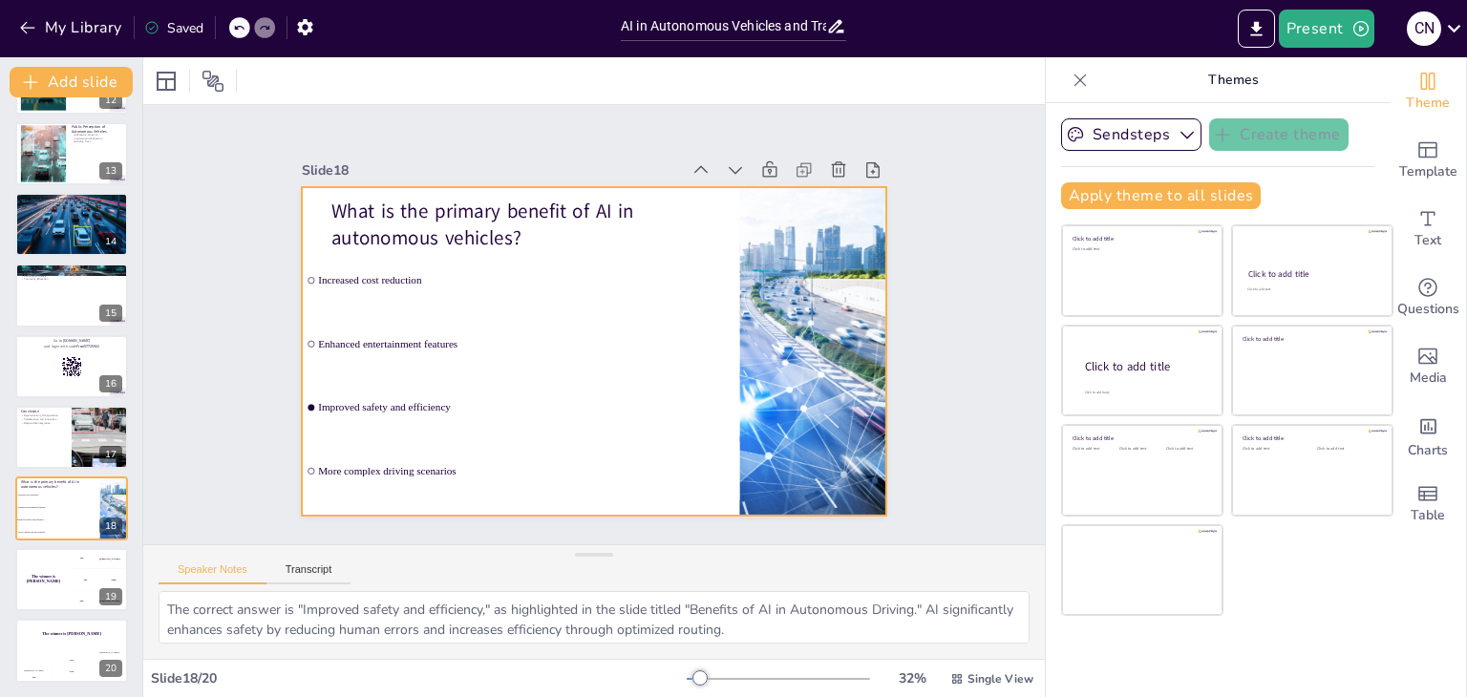
checkbox input "true"
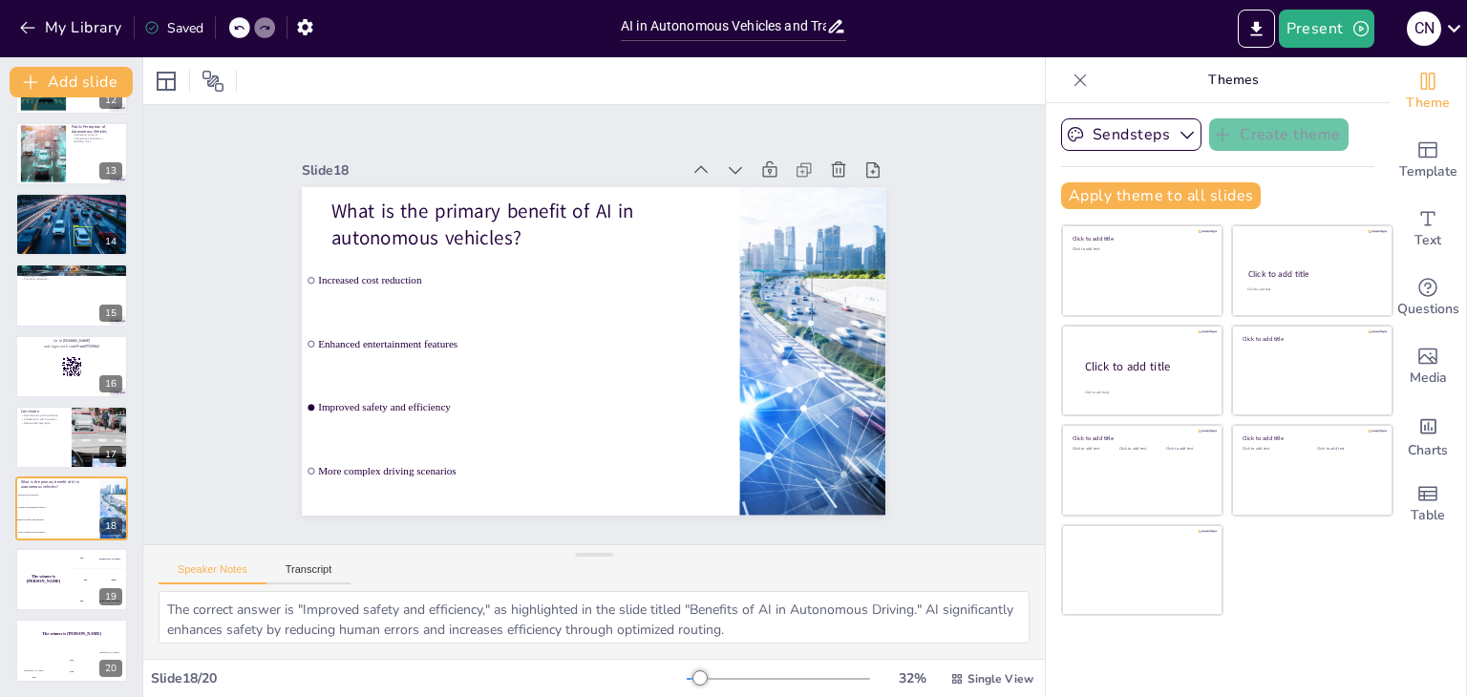
checkbox input "true"
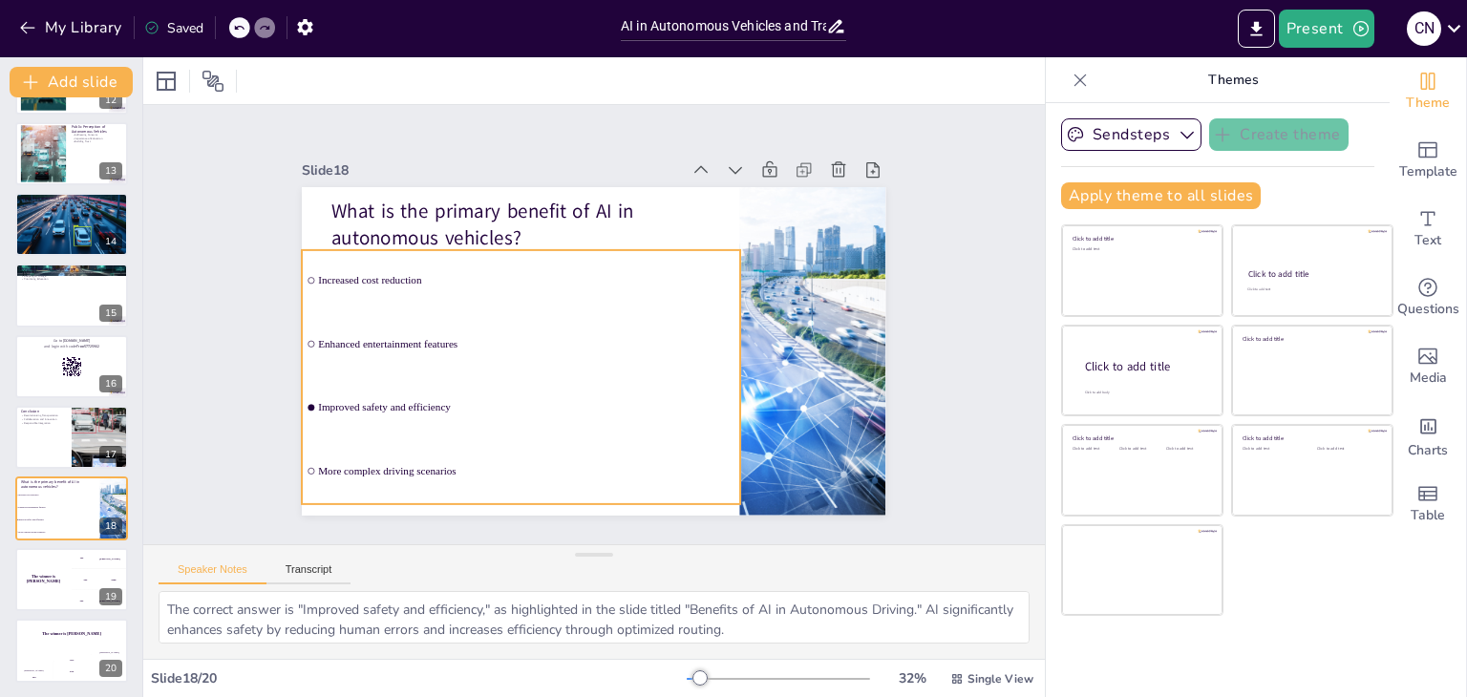
checkbox input "true"
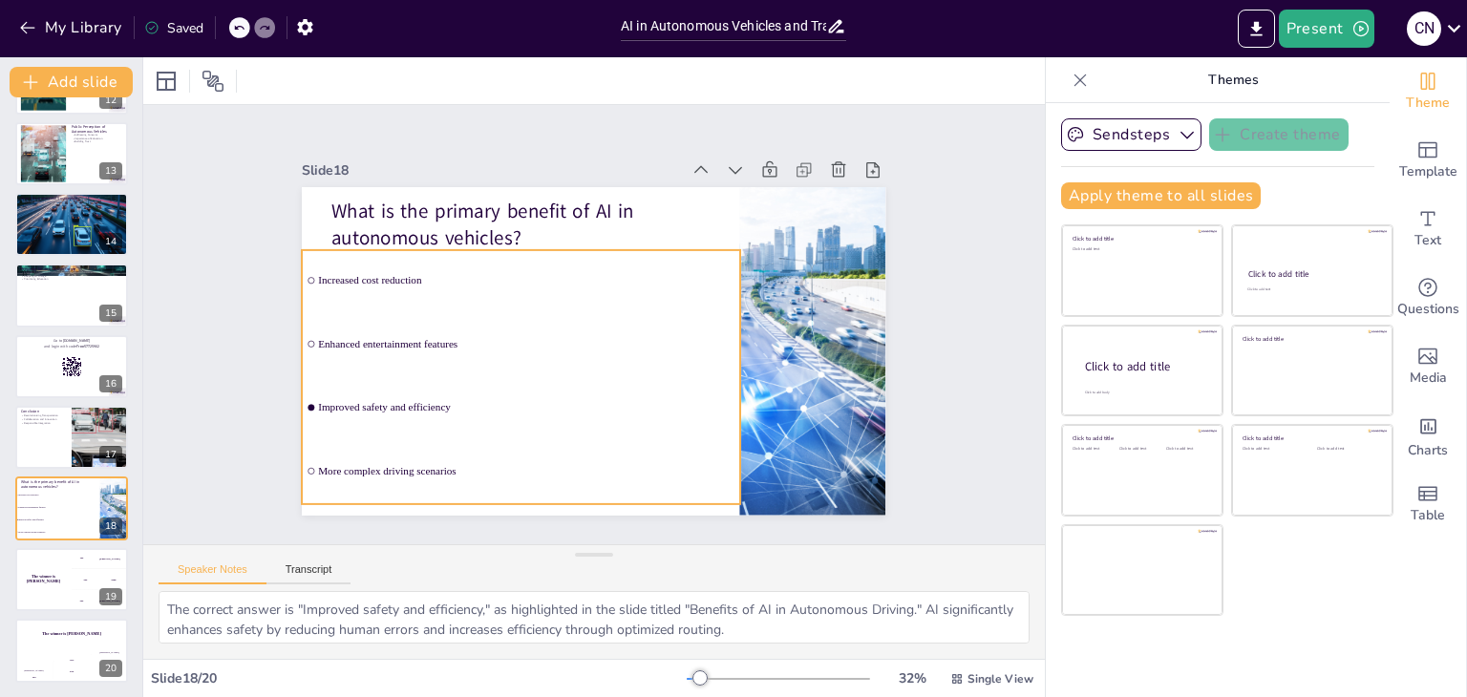
checkbox input "true"
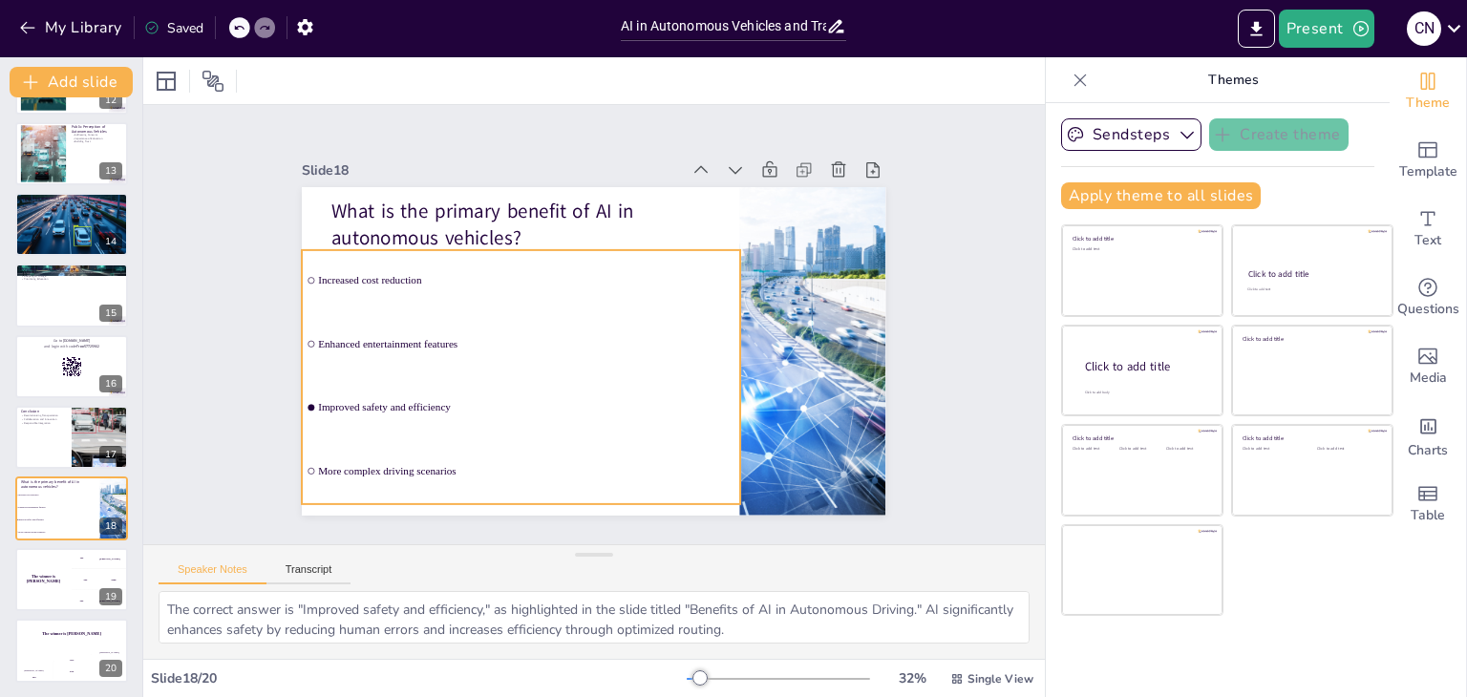
checkbox input "true"
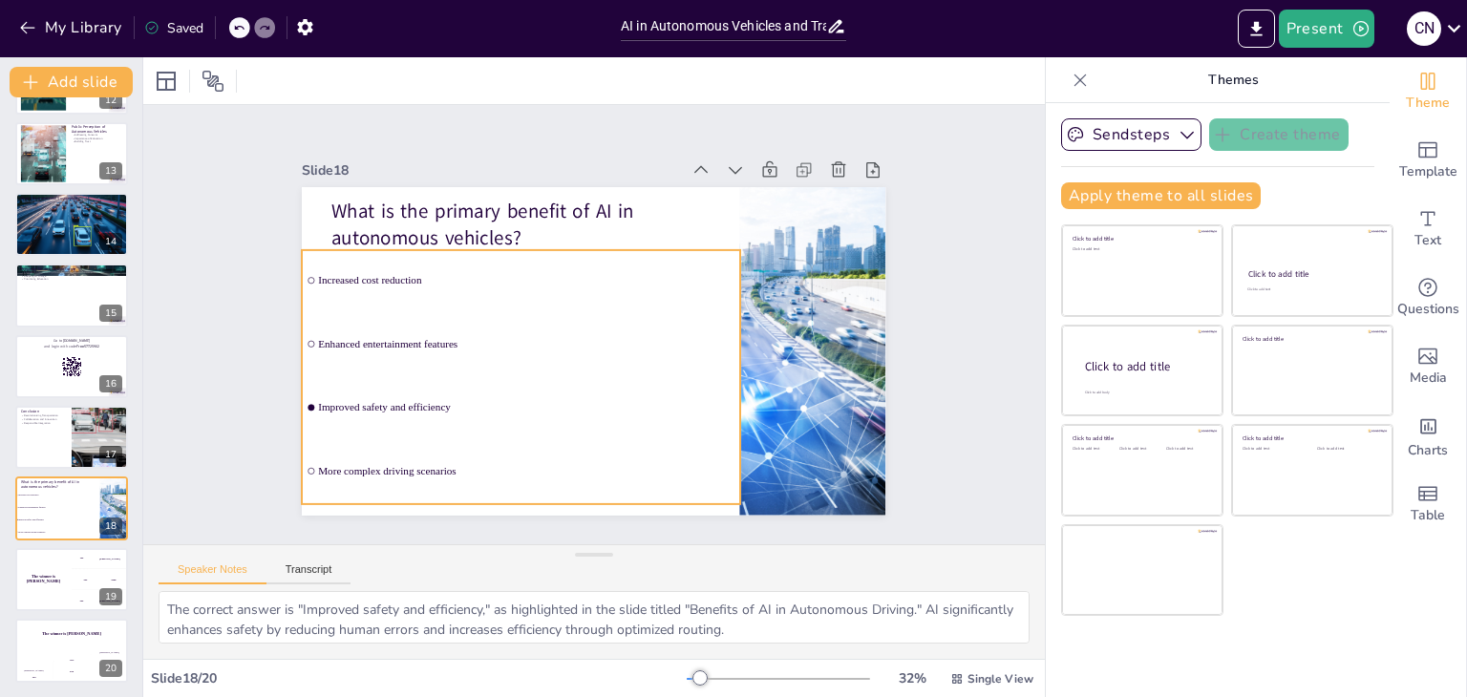
checkbox input "true"
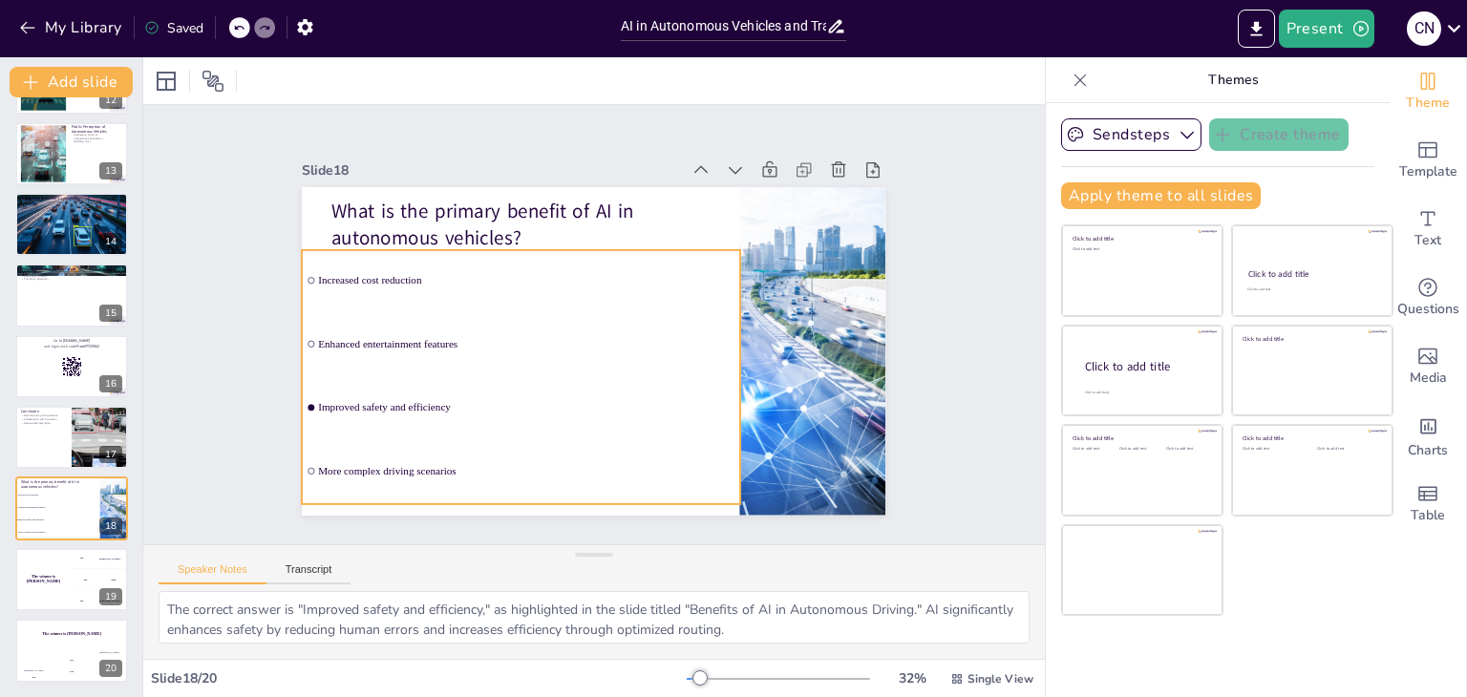
checkbox input "true"
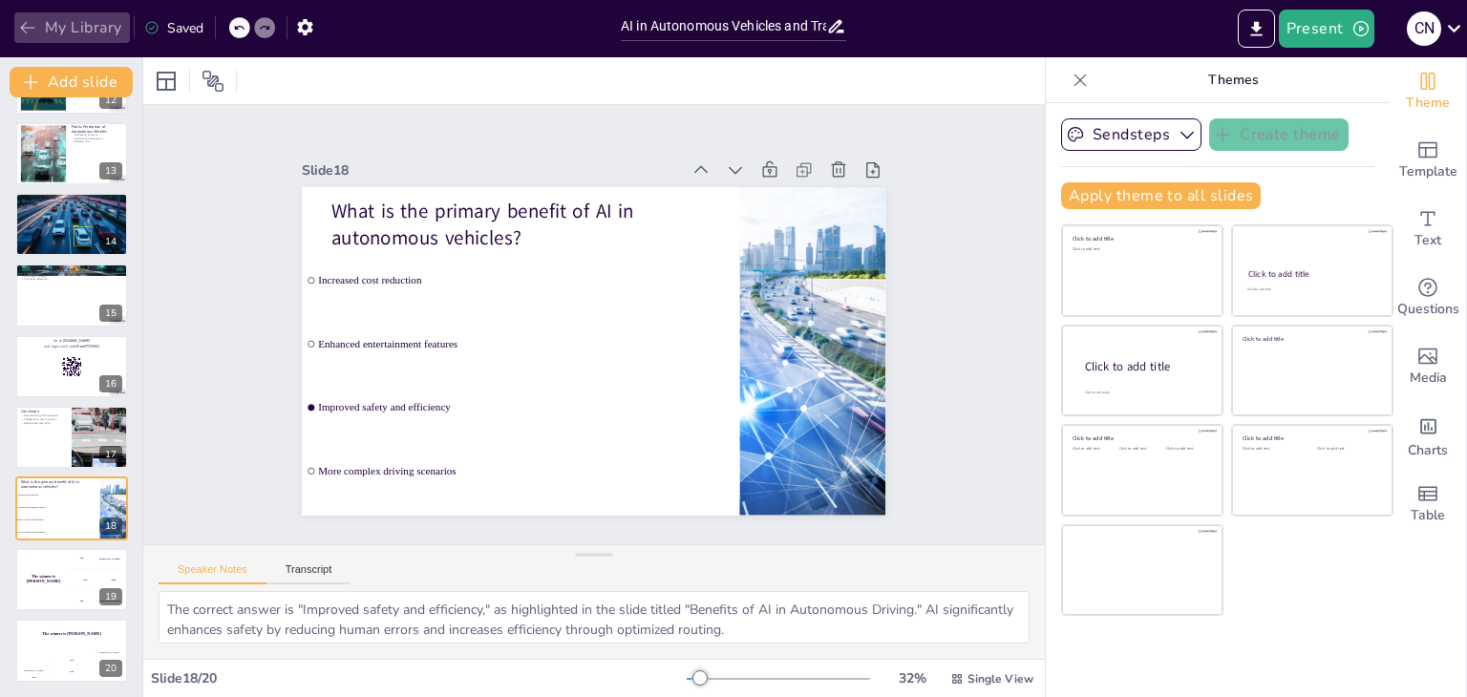
click at [24, 20] on icon "button" at bounding box center [27, 27] width 19 height 19
